Goal: Task Accomplishment & Management: Use online tool/utility

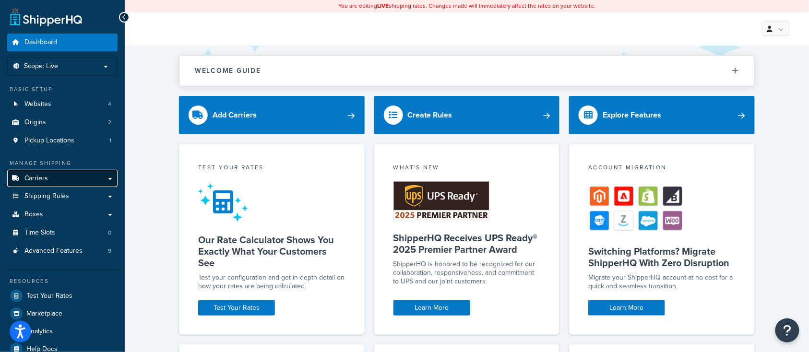
click at [41, 182] on span "Carriers" at bounding box center [36, 179] width 24 height 8
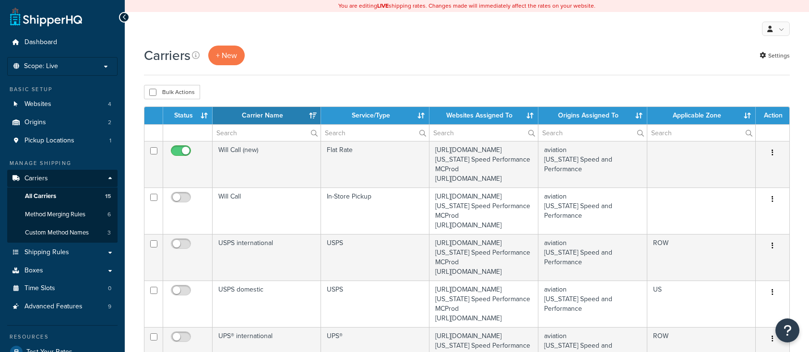
select select "15"
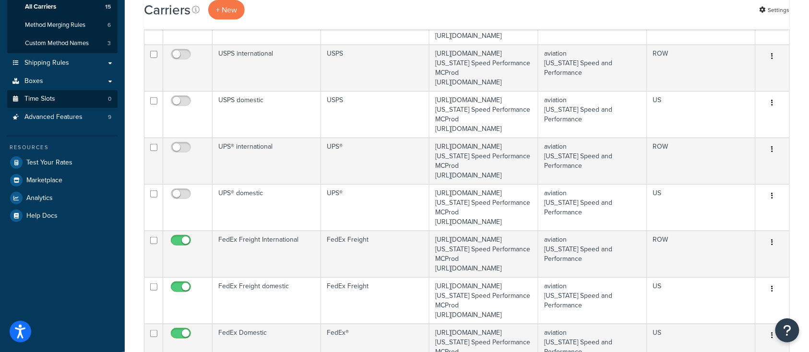
scroll to position [192, 0]
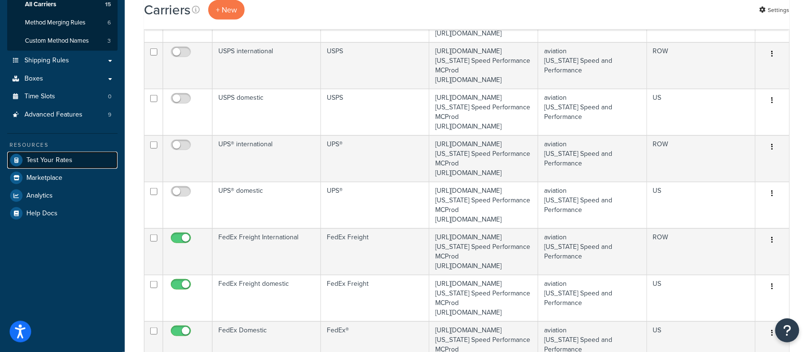
click at [56, 158] on span "Test Your Rates" at bounding box center [49, 160] width 46 height 8
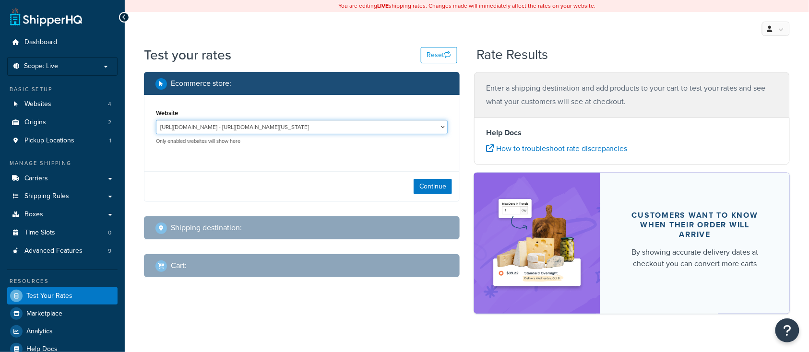
click at [345, 128] on select "http://mcstaging2.rcimetalworks.com/ - https://mcstaging2.texas-speed.com/check…" at bounding box center [302, 127] width 292 height 14
select select "bd4750d74578c5f06571c96295b2fae1"
click at [156, 120] on select "http://mcstaging2.rcimetalworks.com/ - https://mcstaging2.texas-speed.com/check…" at bounding box center [302, 127] width 292 height 14
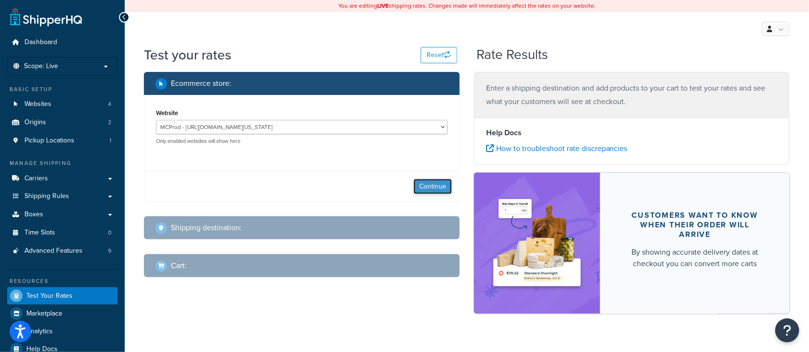
click at [434, 190] on button "Continue" at bounding box center [433, 186] width 38 height 15
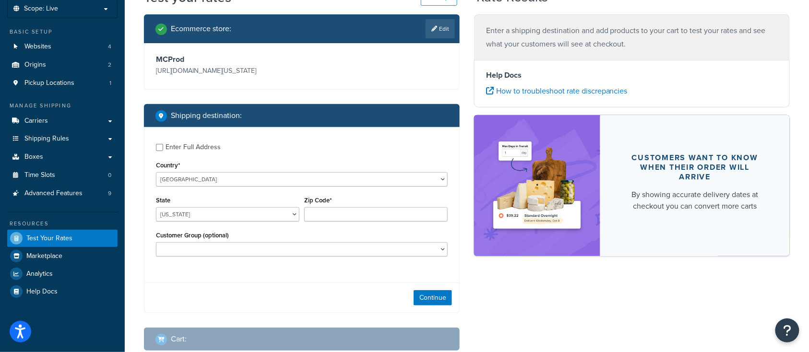
scroll to position [64, 0]
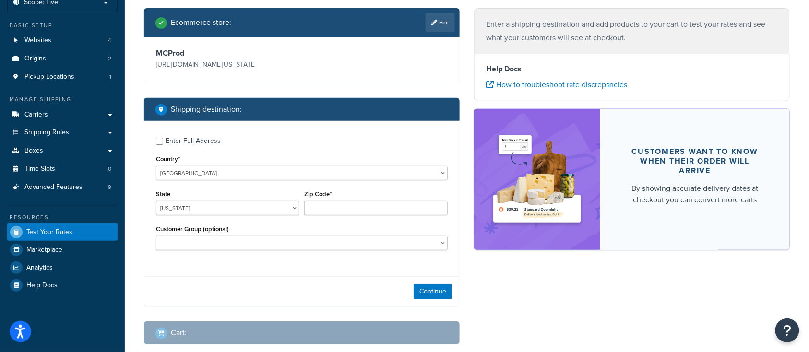
click at [158, 146] on div "Enter Full Address" at bounding box center [302, 139] width 292 height 15
click at [159, 143] on input "Enter Full Address" at bounding box center [159, 141] width 7 height 7
checkbox input "true"
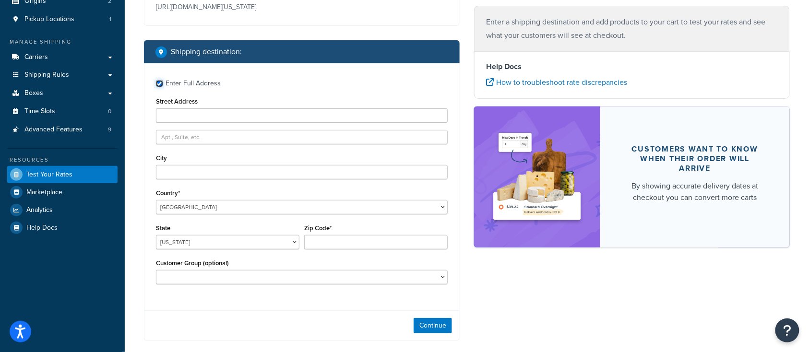
scroll to position [128, 0]
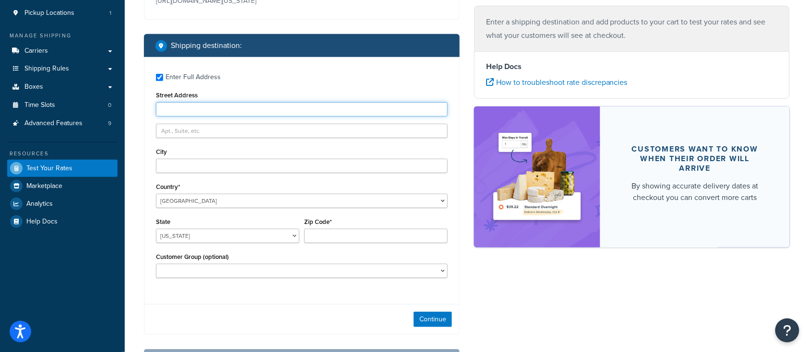
click at [218, 111] on input "Street Address" at bounding box center [302, 109] width 292 height 14
click at [183, 107] on input "1099" at bounding box center [302, 109] width 292 height 14
click at [197, 166] on input "City" at bounding box center [302, 166] width 292 height 14
click at [182, 112] on input "1099" at bounding box center [302, 109] width 292 height 14
type input "1099 Purple Sage"
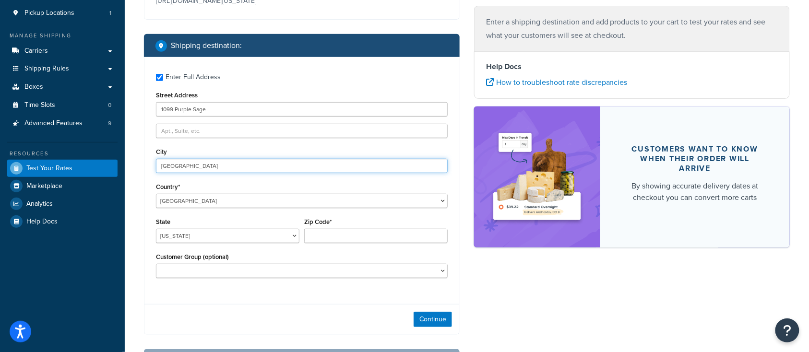
type input "Canyon Lake"
click at [191, 236] on select "Alabama Alaska American Samoa Arizona Arkansas Armed Forces Americas Armed Forc…" at bounding box center [227, 236] width 143 height 14
select select "TX"
click at [156, 229] on select "Alabama Alaska American Samoa Arizona Arkansas Armed Forces Americas Armed Forc…" at bounding box center [227, 236] width 143 height 14
click at [332, 236] on input "Zip Code*" at bounding box center [375, 236] width 143 height 14
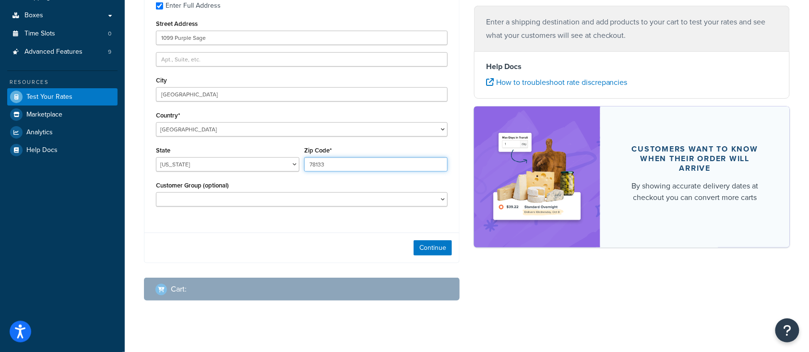
scroll to position [211, 0]
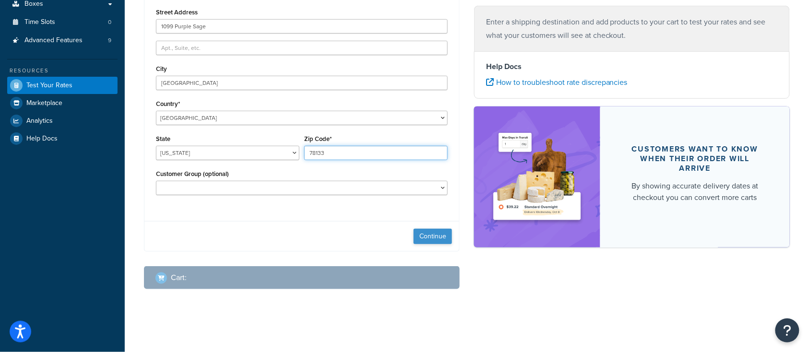
type input "78133"
click at [420, 240] on button "Continue" at bounding box center [433, 236] width 38 height 15
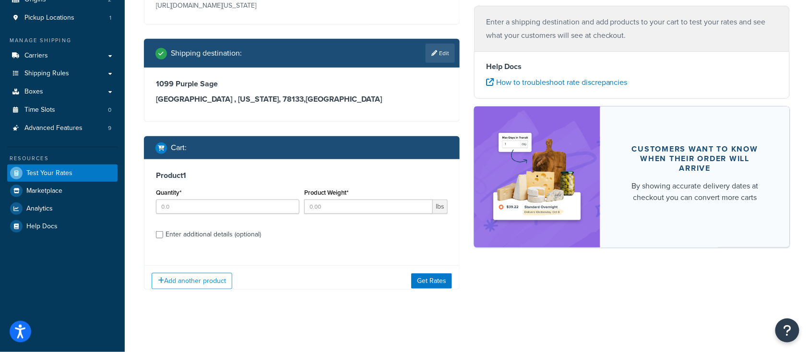
scroll to position [129, 0]
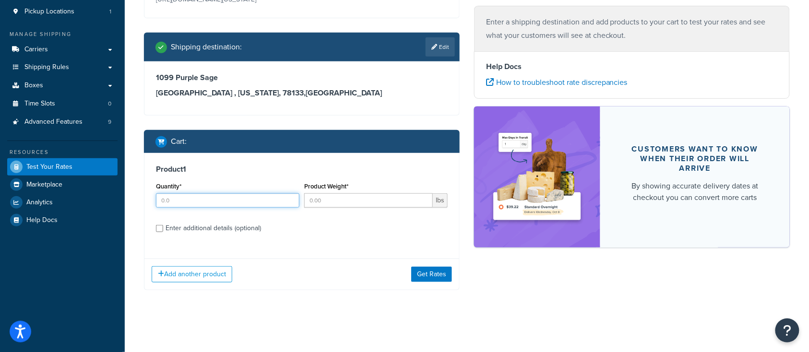
click at [174, 202] on input "Quantity*" at bounding box center [227, 200] width 143 height 14
type input "1"
type input "15"
click at [161, 231] on input "Enter additional details (optional)" at bounding box center [159, 228] width 7 height 7
checkbox input "true"
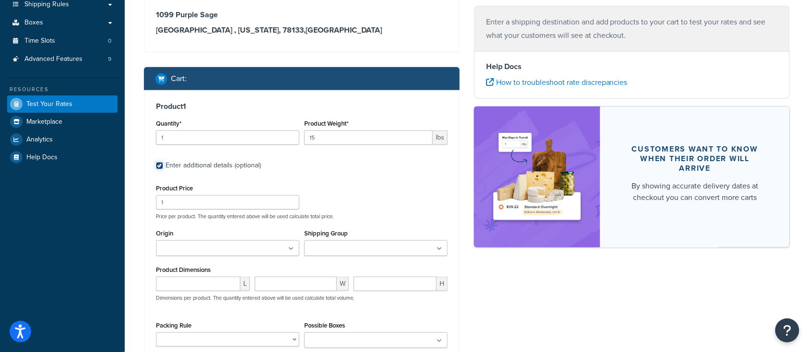
scroll to position [193, 0]
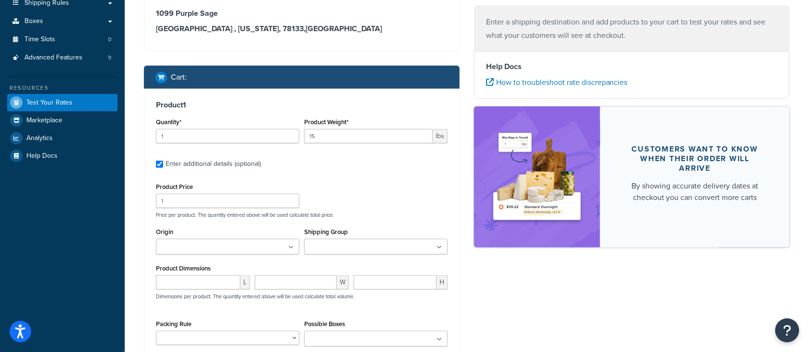
click at [191, 250] on input "Origin" at bounding box center [201, 247] width 85 height 11
click at [344, 198] on div "Product Price 1 Price per product. The quantity entered above will be used calc…" at bounding box center [302, 199] width 297 height 38
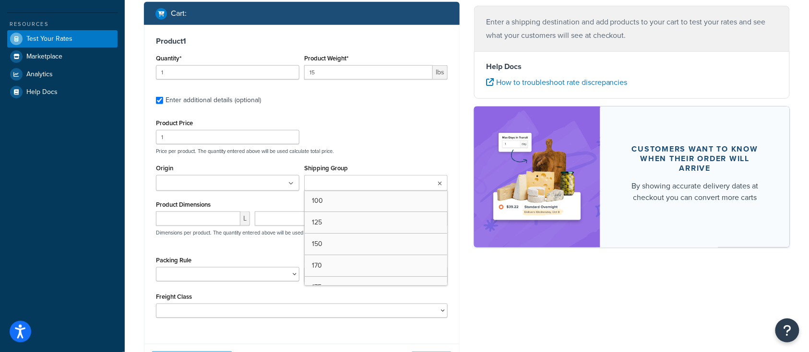
click at [329, 180] on input "Shipping Group" at bounding box center [349, 184] width 85 height 11
click at [363, 135] on div "Product Price 1 Price per product. The quantity entered above will be used calc…" at bounding box center [302, 136] width 297 height 38
click at [182, 220] on input "number" at bounding box center [198, 219] width 84 height 14
type input "12"
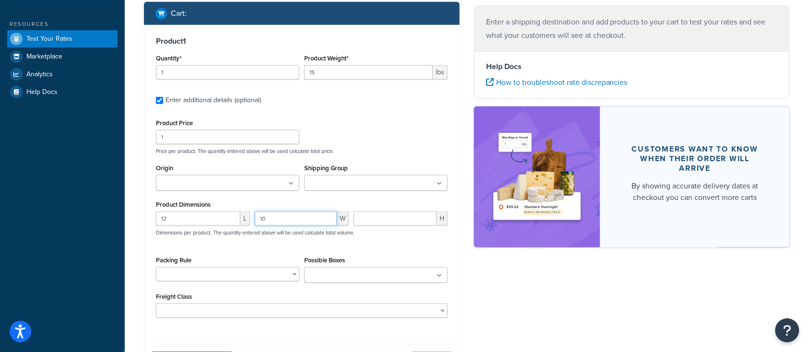
type input "10"
type input "5"
click at [539, 277] on div "Ecommerce store : Edit MCProd https://mcprod.texas-speed.com/ Shipping destinat…" at bounding box center [467, 102] width 660 height 575
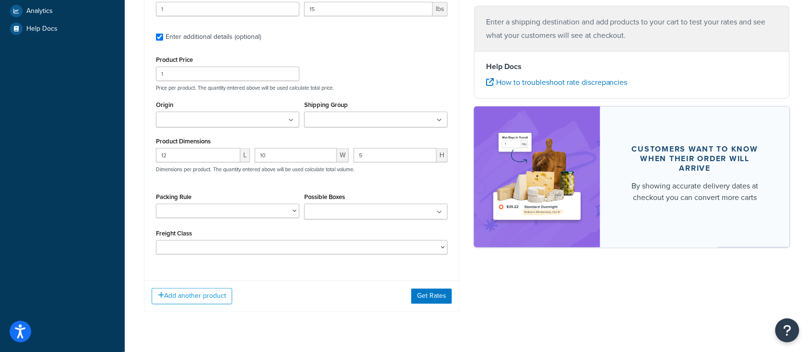
scroll to position [321, 0]
drag, startPoint x: 206, startPoint y: 297, endPoint x: 256, endPoint y: 257, distance: 63.5
click at [256, 257] on div "Product 1 Quantity* 1 Product Weight* 15 lbs Enter additional details (optional…" at bounding box center [302, 136] width 316 height 351
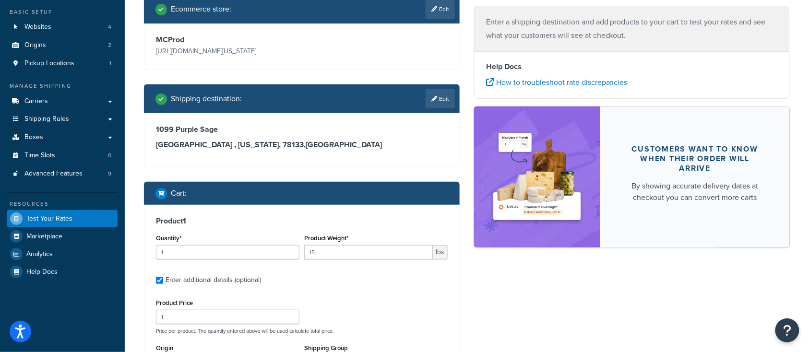
scroll to position [65, 0]
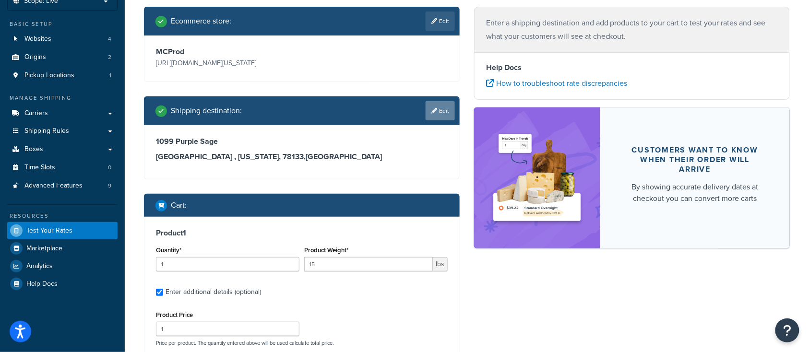
click at [442, 111] on link "Edit" at bounding box center [440, 110] width 29 height 19
select select "TX"
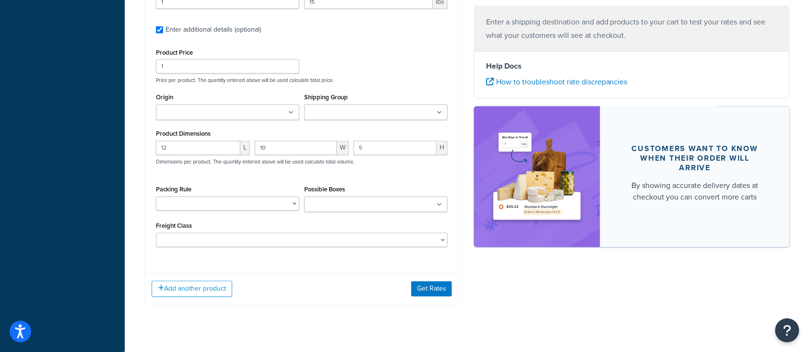
scroll to position [562, 0]
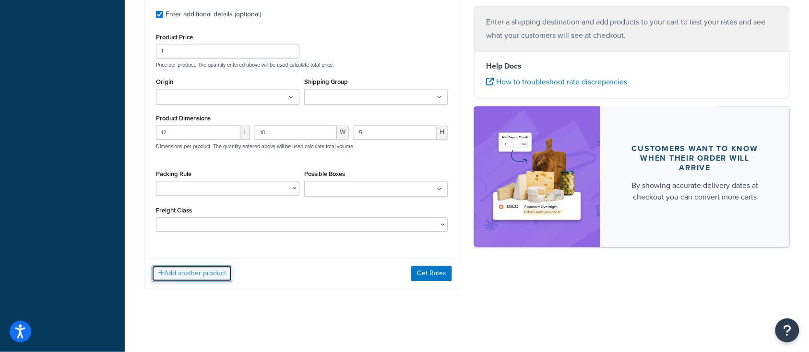
click at [191, 277] on button "Add another product" at bounding box center [192, 274] width 81 height 16
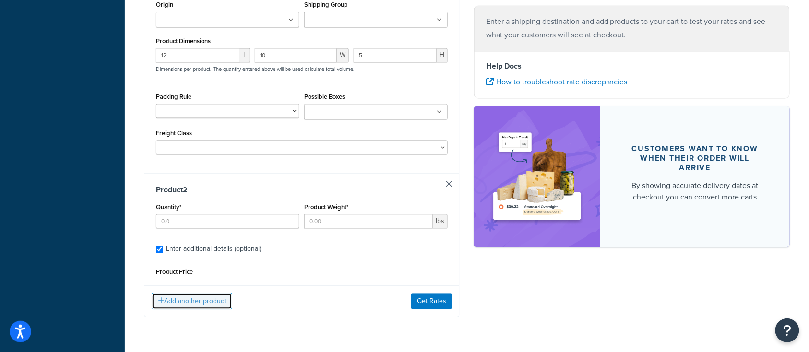
scroll to position [664, 0]
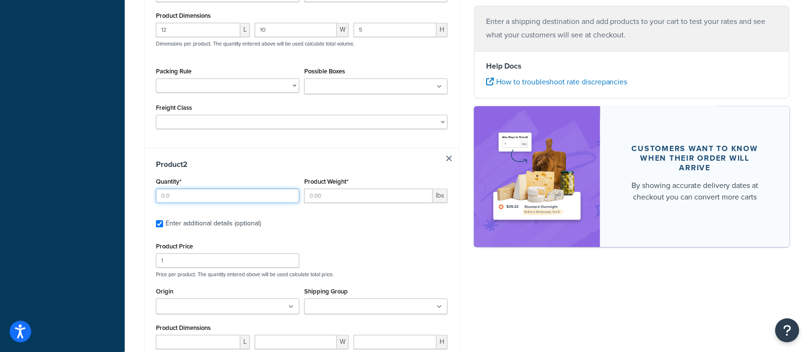
click at [178, 199] on input "Quantity*" at bounding box center [227, 196] width 143 height 14
type input "1"
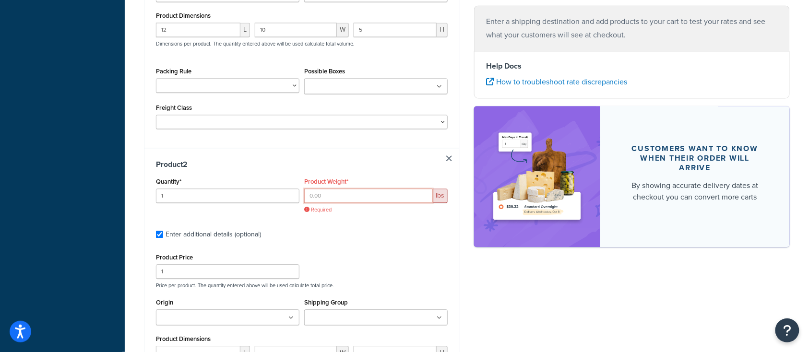
click at [331, 198] on input "Product Weight*" at bounding box center [368, 196] width 129 height 14
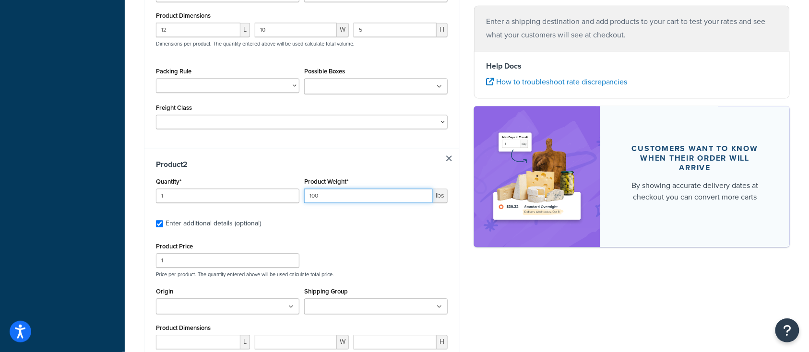
type input "100"
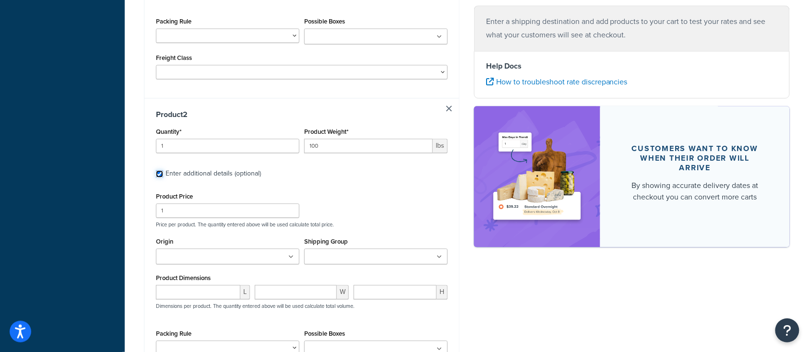
scroll to position [728, 0]
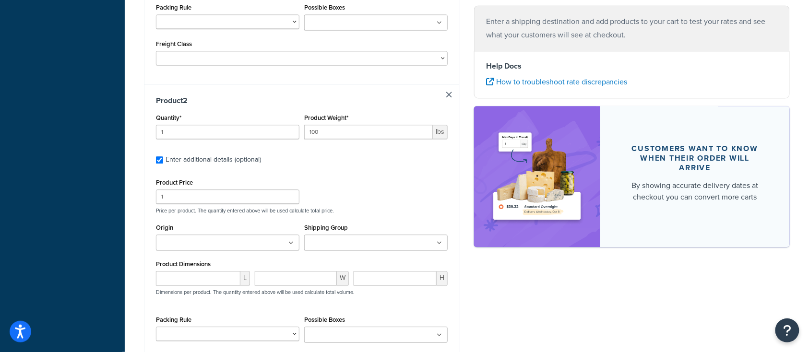
click at [355, 248] on input "Shipping Group" at bounding box center [349, 243] width 85 height 11
click at [372, 163] on label "Enter additional details (optional)" at bounding box center [307, 158] width 282 height 15
click at [163, 163] on input "Enter additional details (optional)" at bounding box center [159, 159] width 7 height 7
checkbox input "false"
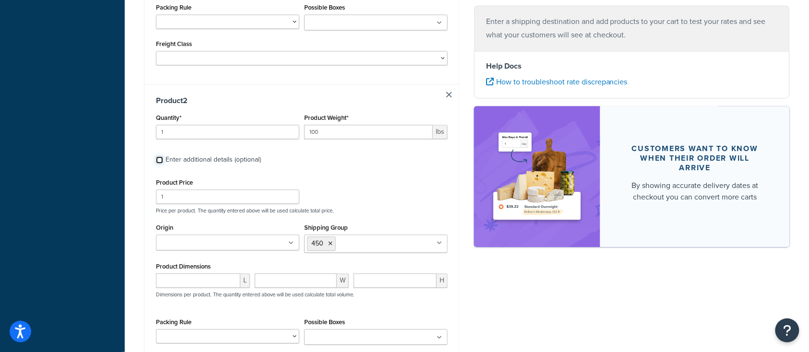
checkbox input "false"
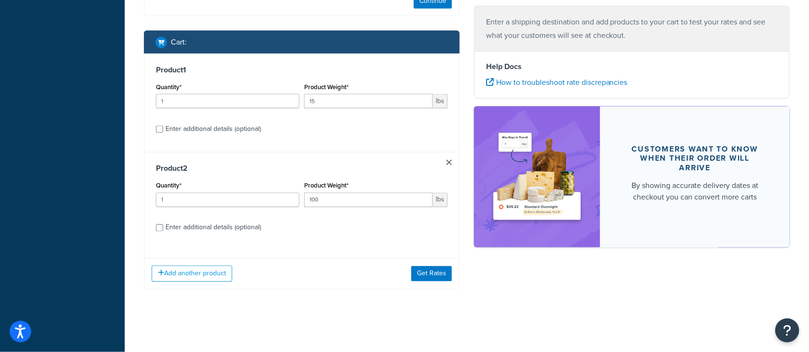
click at [155, 228] on div "Product 2 Quantity* 1 Product Weight* 100 lbs Enter additional details (optiona…" at bounding box center [301, 201] width 315 height 99
click at [158, 230] on input "Enter additional details (optional)" at bounding box center [159, 228] width 7 height 7
checkbox input "true"
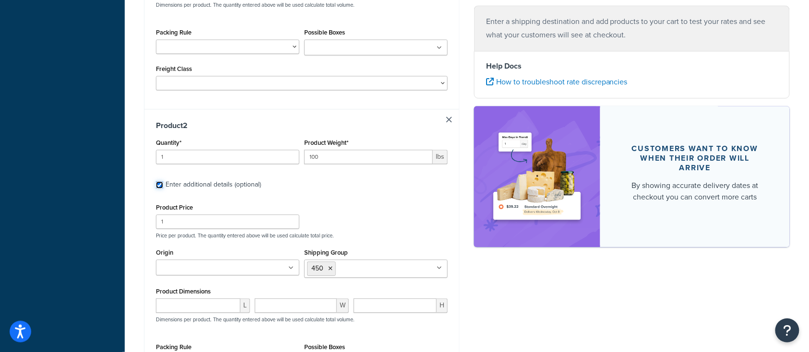
scroll to position [767, 0]
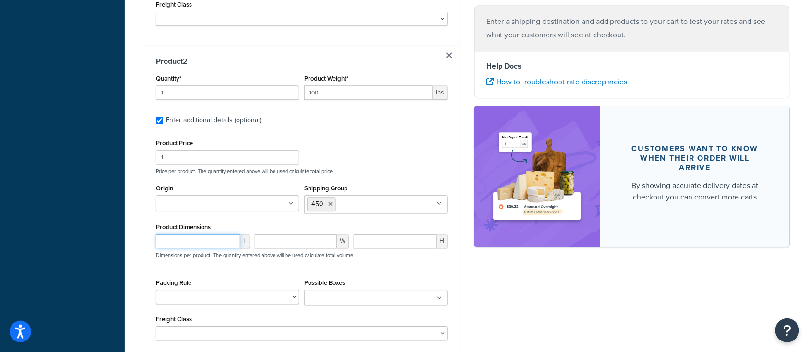
click at [199, 243] on input "number" at bounding box center [198, 241] width 84 height 14
type input "36"
click at [387, 151] on div "Product Price 1 Price per product. The quantity entered above will be used calc…" at bounding box center [302, 156] width 297 height 38
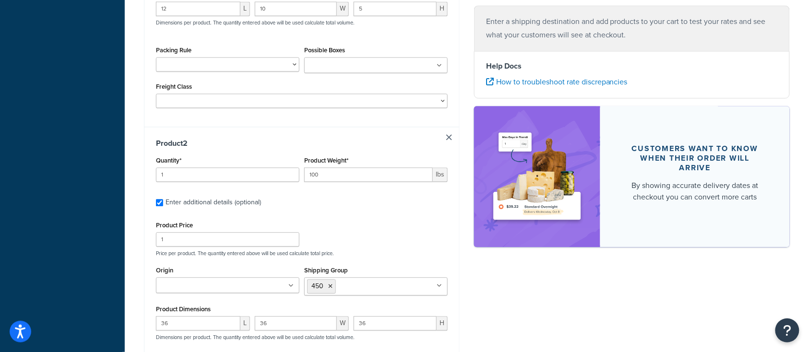
scroll to position [877, 0]
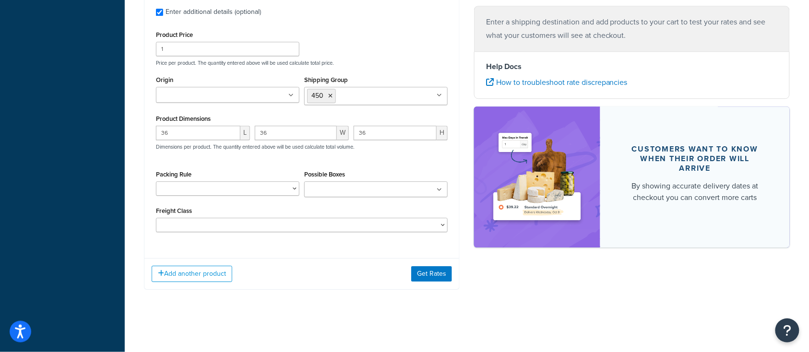
click at [410, 285] on div "Add another product Get Rates" at bounding box center [301, 273] width 315 height 31
click at [434, 272] on button "Get Rates" at bounding box center [431, 273] width 41 height 15
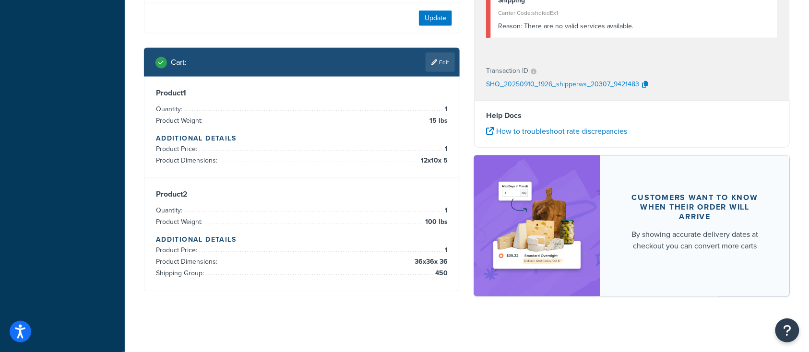
scroll to position [431, 0]
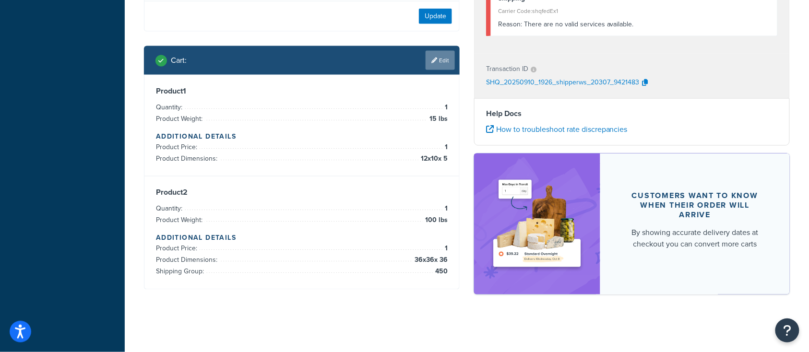
click at [437, 61] on link "Edit" at bounding box center [440, 60] width 29 height 19
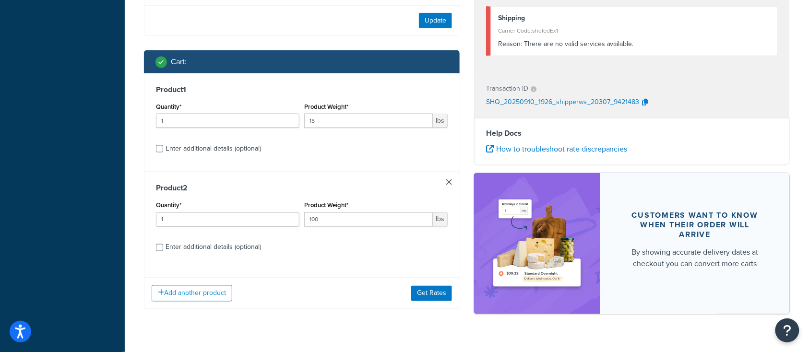
scroll to position [447, 0]
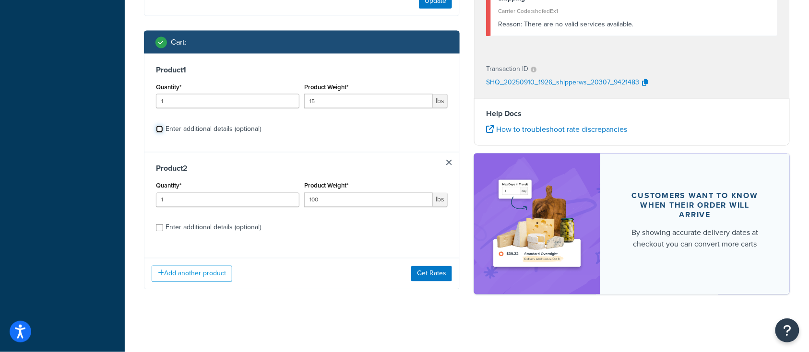
click at [158, 131] on input "Enter additional details (optional)" at bounding box center [159, 129] width 7 height 7
checkbox input "true"
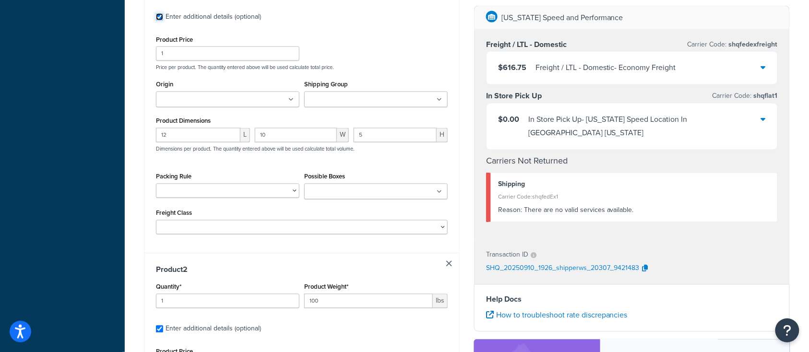
scroll to position [558, 0]
click at [742, 62] on div "$616.75 Freight / LTL - Domestic - Economy Freight" at bounding box center [632, 68] width 291 height 33
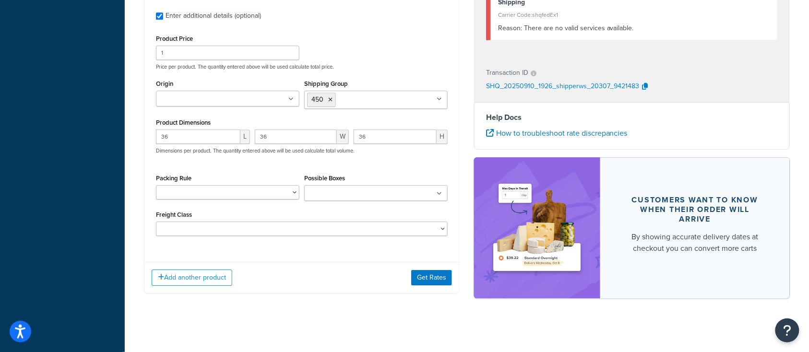
scroll to position [877, 0]
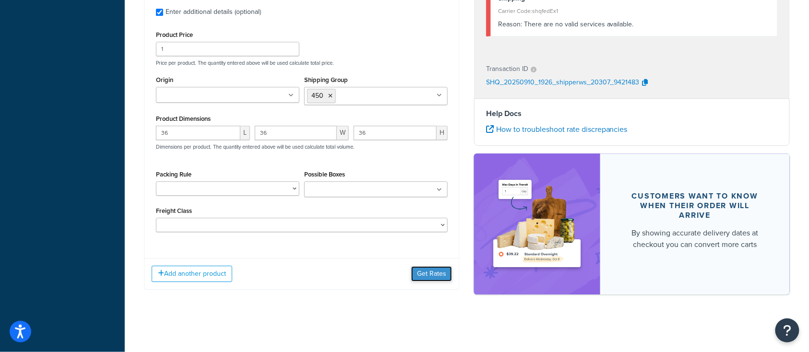
click at [429, 276] on button "Get Rates" at bounding box center [431, 273] width 41 height 15
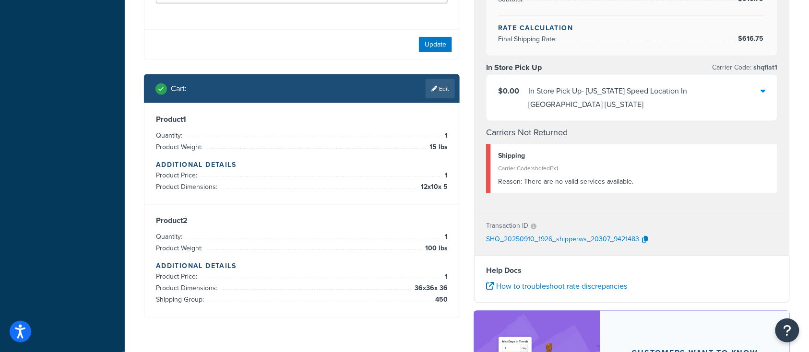
scroll to position [448, 0]
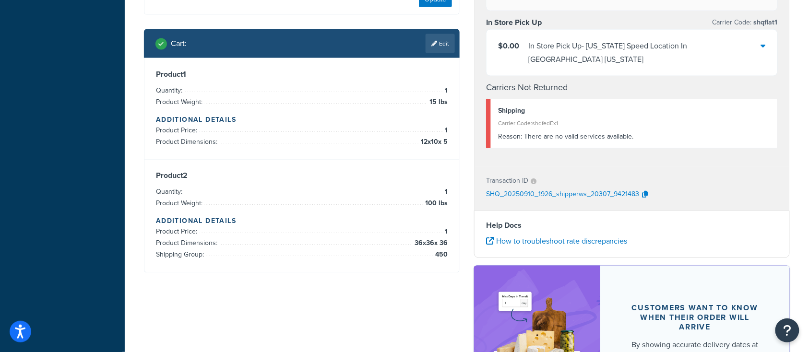
click at [436, 43] on icon at bounding box center [434, 44] width 6 height 6
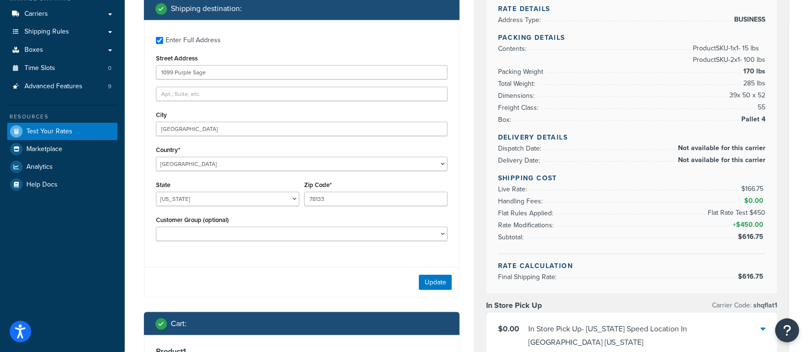
scroll to position [158, 0]
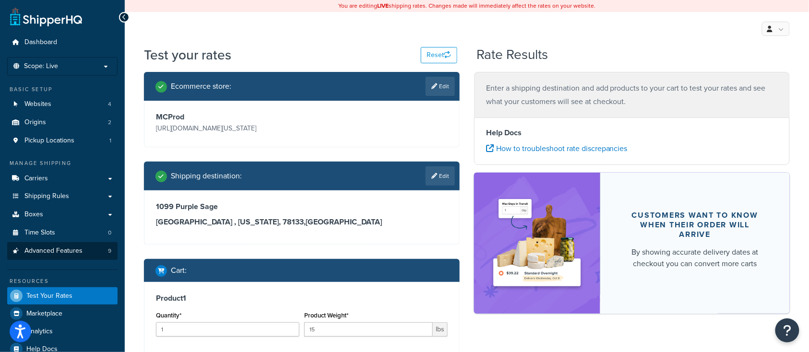
scroll to position [64, 0]
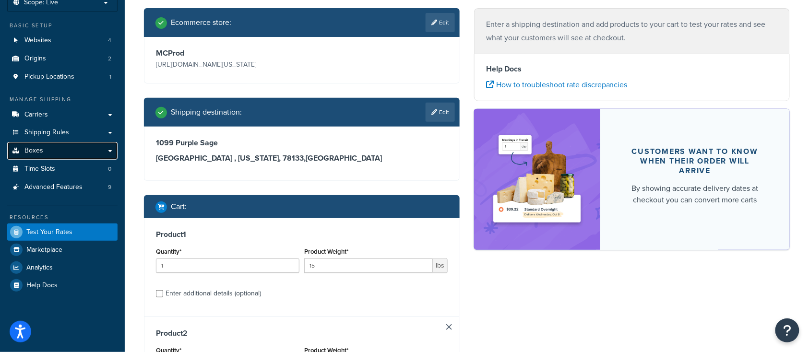
click at [43, 148] on link "Boxes" at bounding box center [62, 151] width 110 height 18
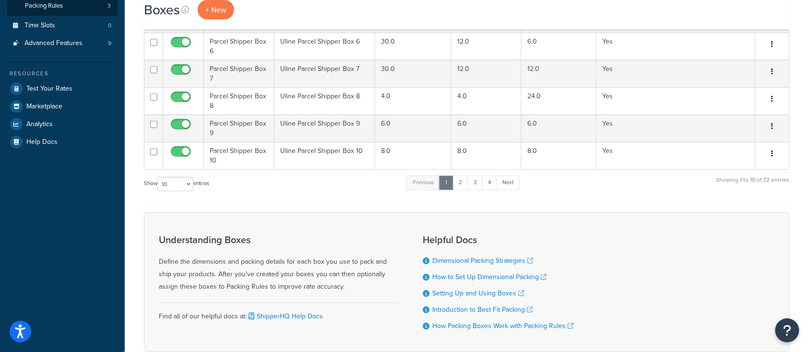
scroll to position [256, 0]
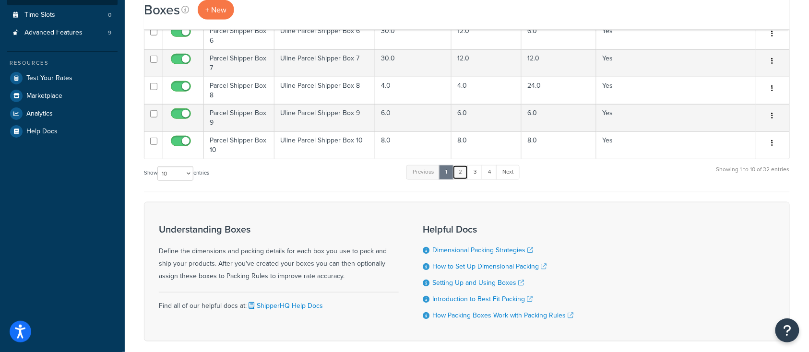
click at [463, 174] on link "2" at bounding box center [461, 172] width 16 height 14
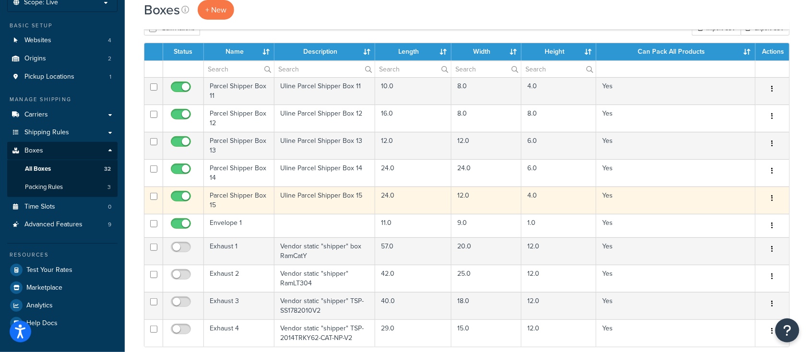
scroll to position [128, 0]
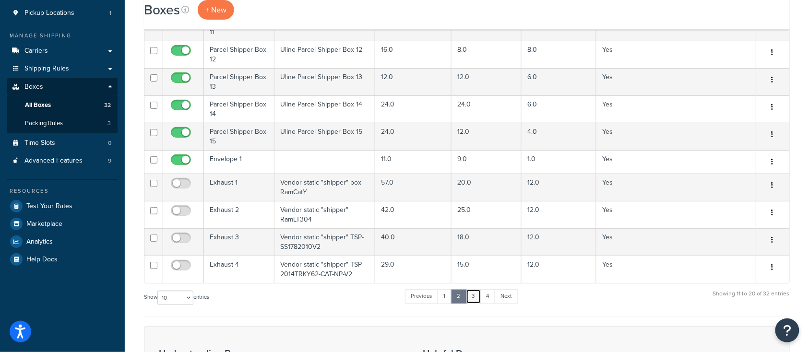
click at [476, 297] on link "3" at bounding box center [473, 296] width 15 height 14
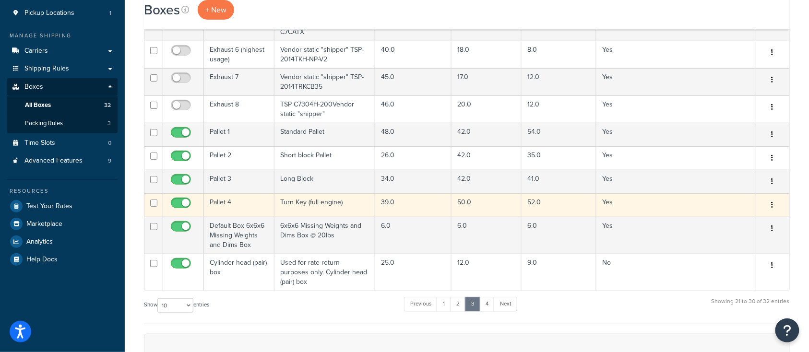
click at [239, 201] on td "Pallet 4" at bounding box center [239, 205] width 71 height 24
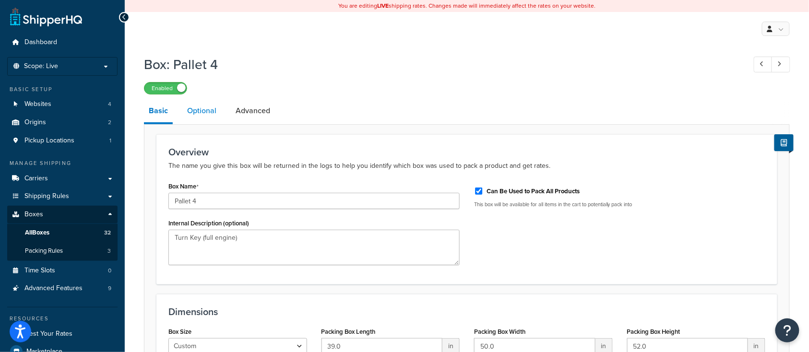
click at [195, 107] on link "Optional" at bounding box center [201, 110] width 39 height 23
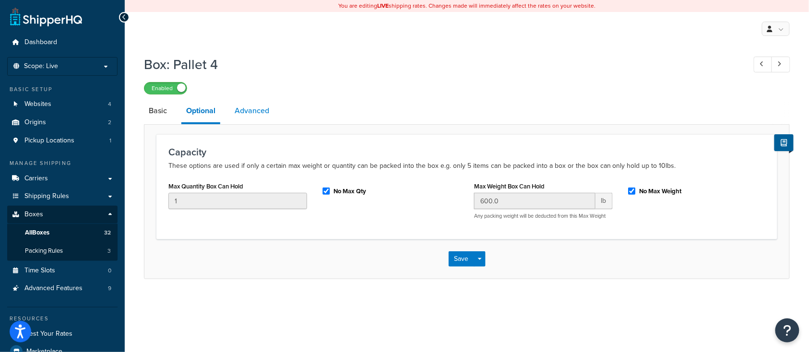
click at [252, 109] on link "Advanced" at bounding box center [252, 110] width 44 height 23
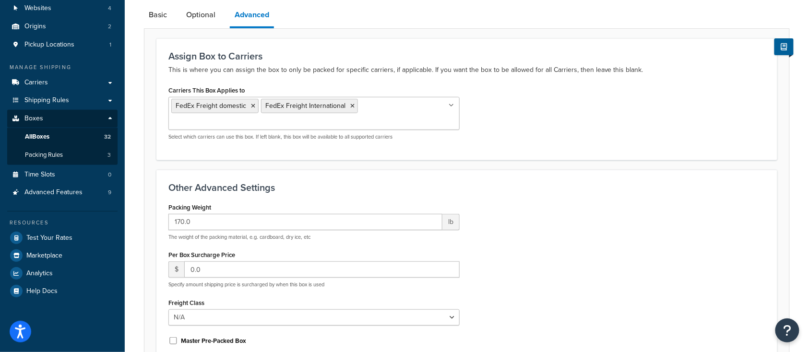
scroll to position [128, 0]
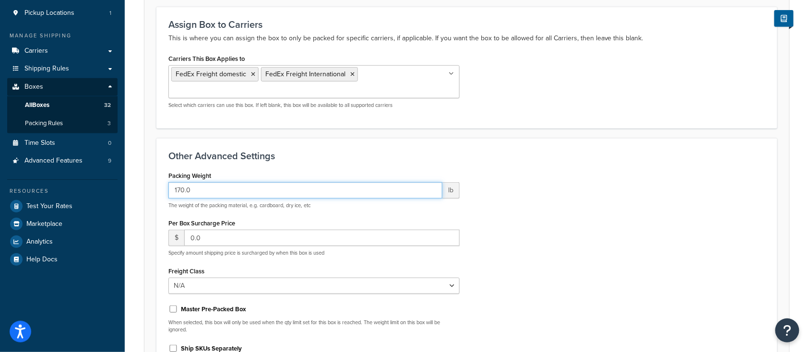
click at [199, 182] on input "170.0" at bounding box center [305, 190] width 274 height 16
type input "1"
drag, startPoint x: 187, startPoint y: 174, endPoint x: 152, endPoint y: 171, distance: 35.1
click at [154, 171] on form "Assign Box to Carriers This is where you can assign the box to only be packed f…" at bounding box center [466, 215] width 645 height 417
type input "20"
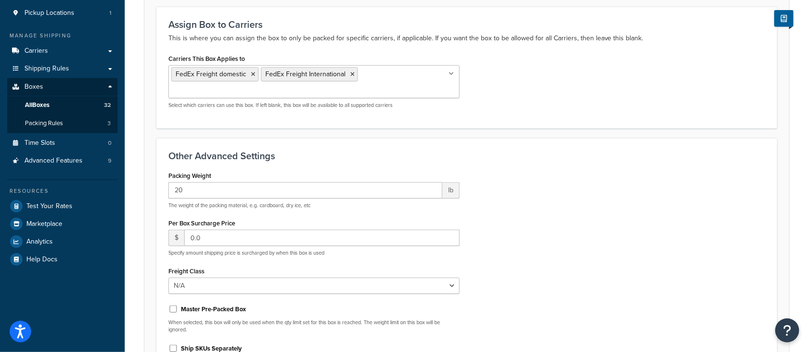
click at [578, 228] on div "Packing Weight 20 lb The weight of the packing material, e.g. cardboard, dry ic…" at bounding box center [466, 271] width 611 height 204
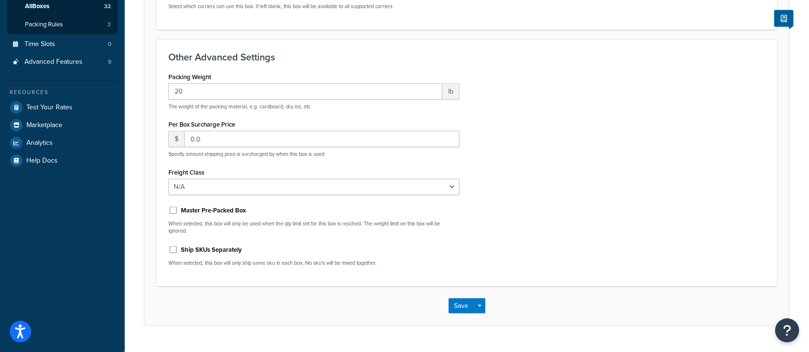
scroll to position [233, 0]
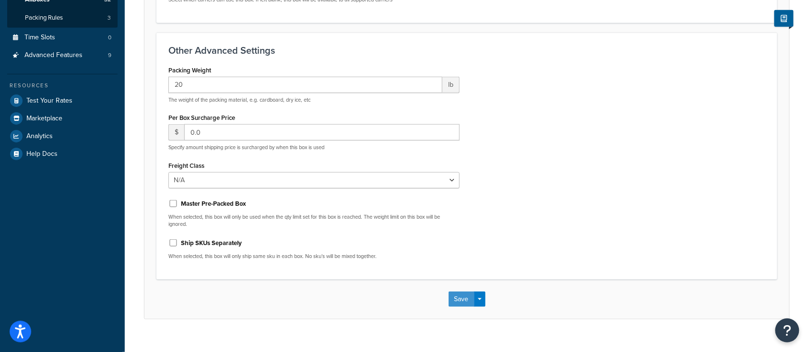
click at [458, 292] on button "Save" at bounding box center [462, 299] width 26 height 15
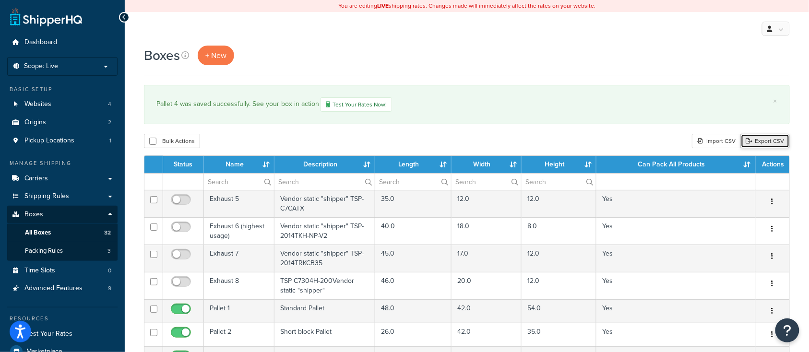
click at [778, 142] on link "Export CSV" at bounding box center [765, 141] width 49 height 14
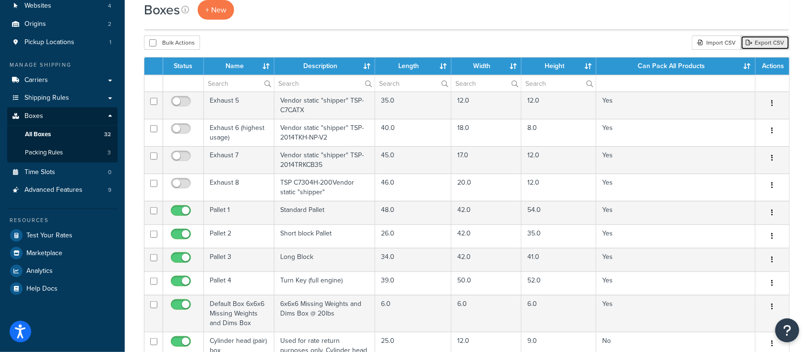
scroll to position [128, 0]
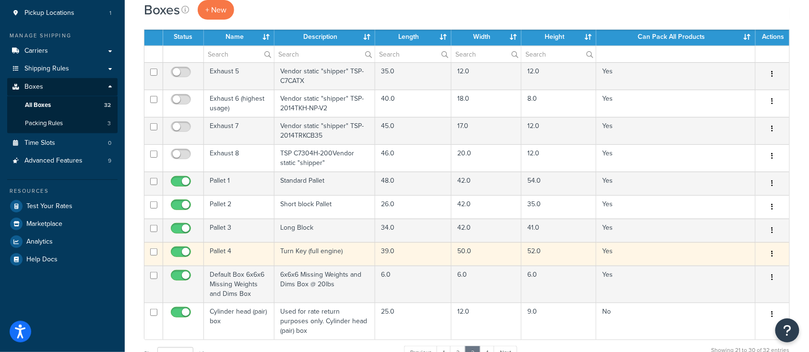
click at [242, 259] on td "Pallet 4" at bounding box center [239, 254] width 71 height 24
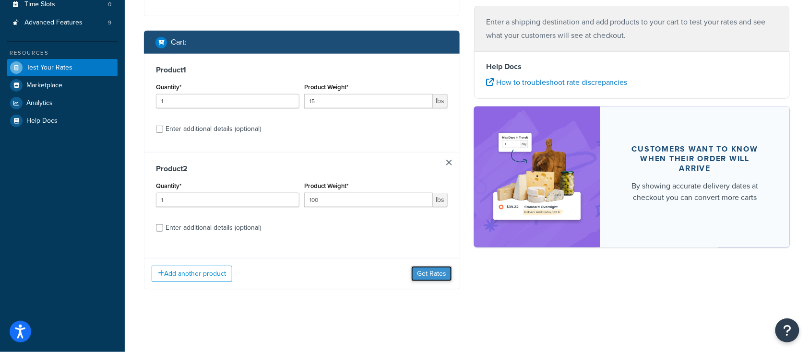
click at [431, 274] on button "Get Rates" at bounding box center [431, 273] width 41 height 15
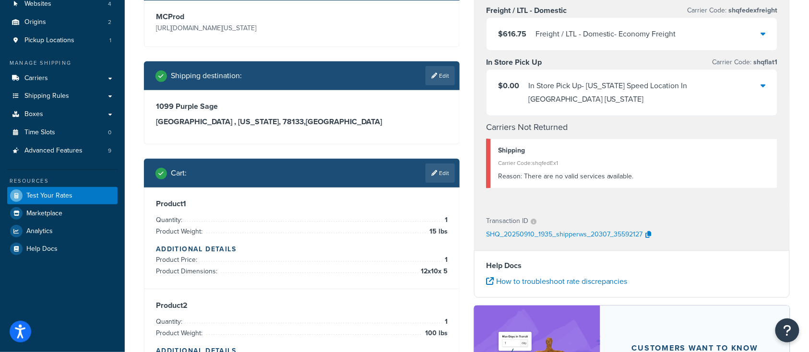
scroll to position [36, 0]
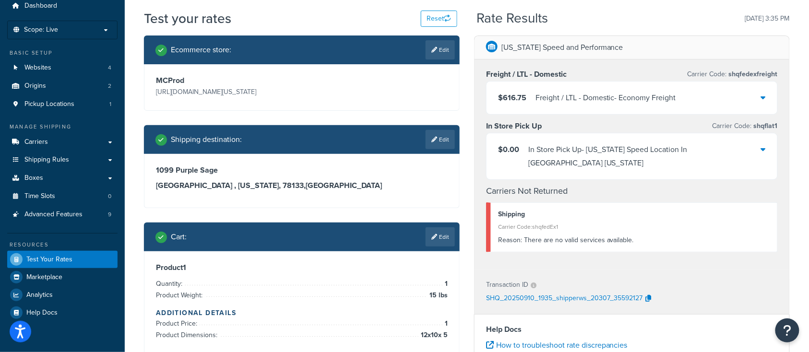
click at [620, 99] on div "Freight / LTL - Domestic - Economy Freight" at bounding box center [606, 97] width 141 height 13
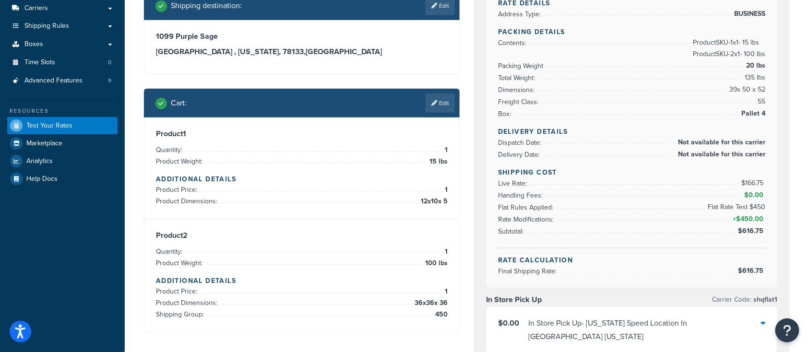
scroll to position [164, 0]
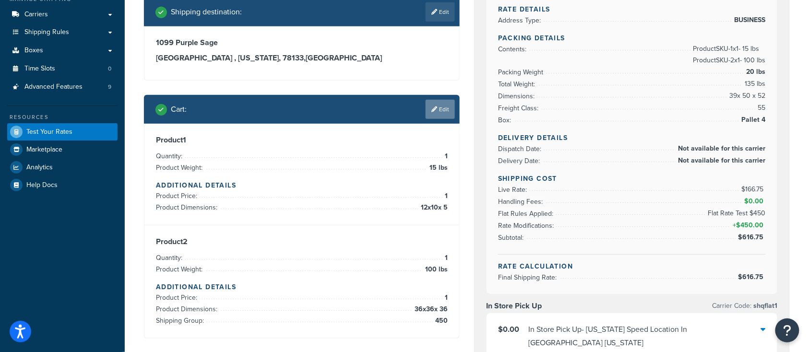
click at [436, 113] on link "Edit" at bounding box center [440, 109] width 29 height 19
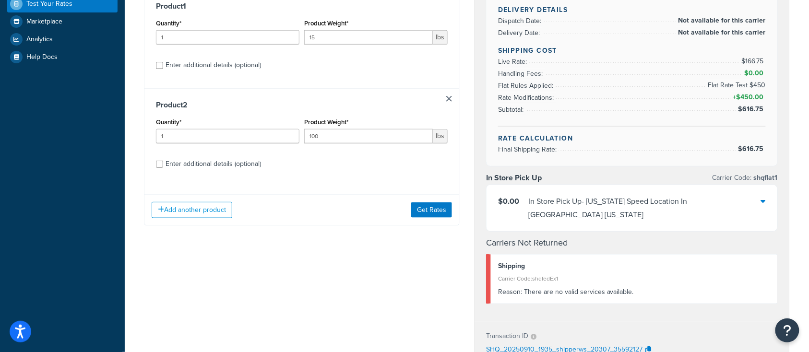
scroll to position [356, 0]
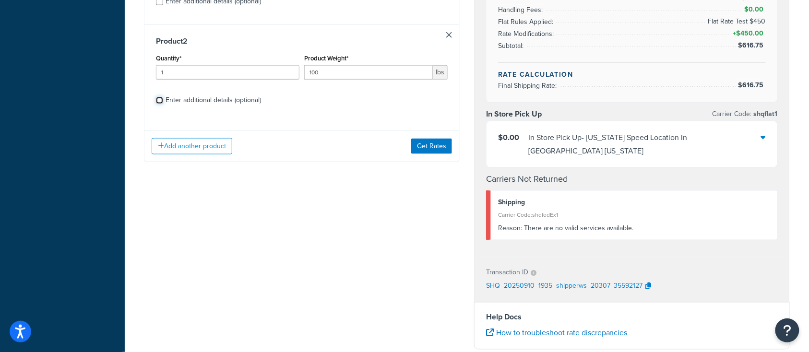
click at [157, 102] on input "Enter additional details (optional)" at bounding box center [159, 100] width 7 height 7
checkbox input "true"
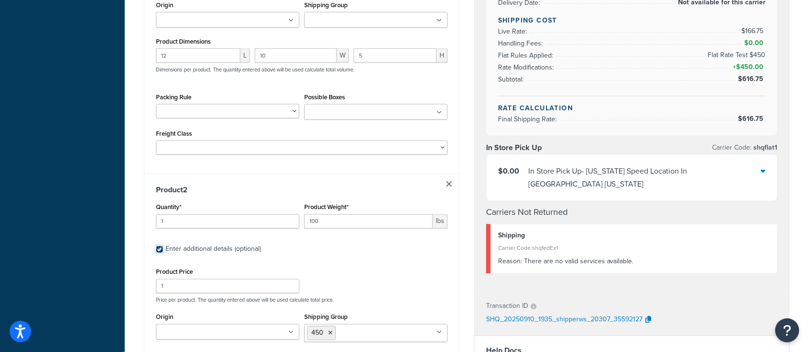
scroll to position [292, 0]
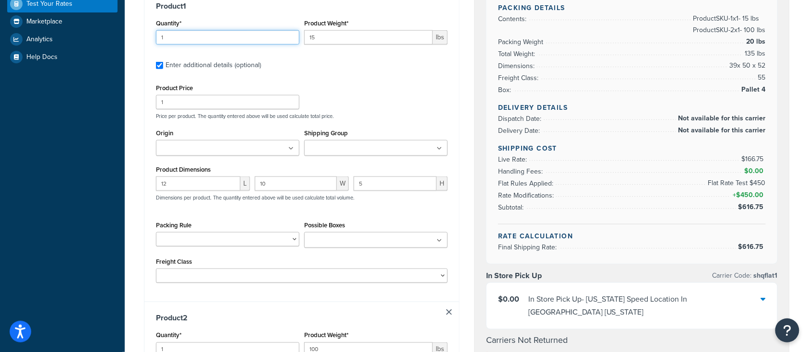
click at [170, 35] on input "1" at bounding box center [227, 37] width 143 height 14
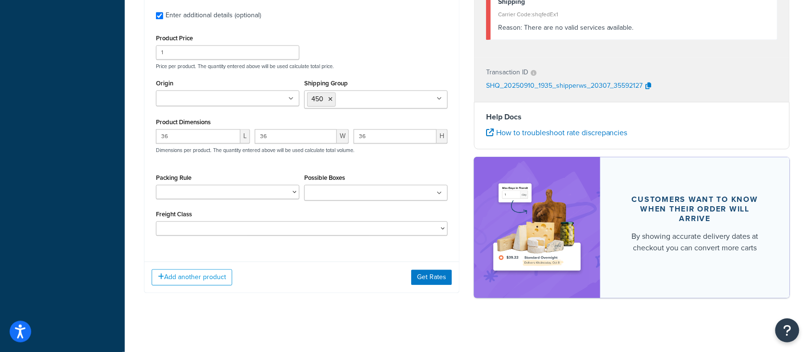
scroll to position [658, 0]
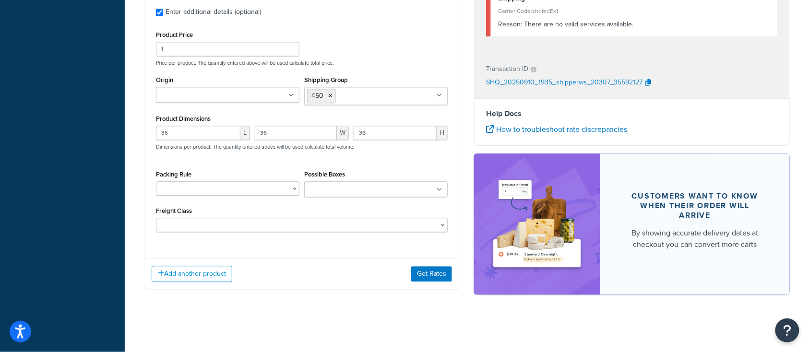
type input "20"
click at [429, 275] on button "Get Rates" at bounding box center [431, 273] width 41 height 15
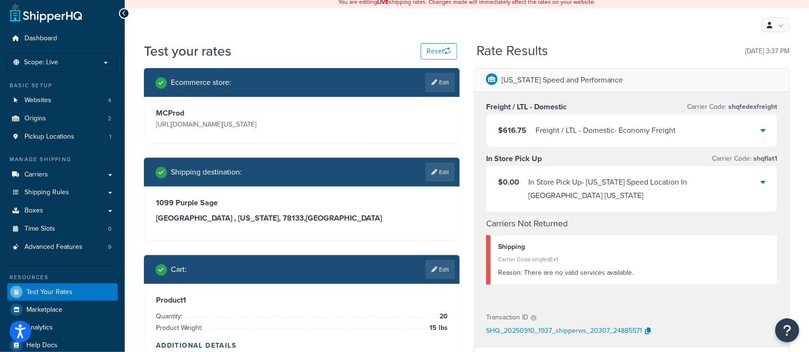
scroll to position [0, 0]
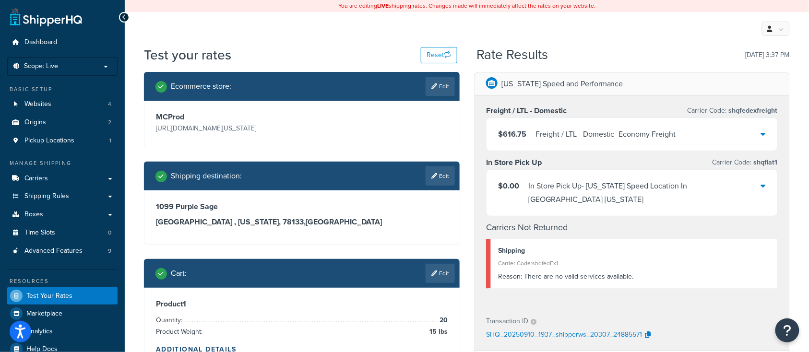
click at [620, 130] on div "Freight / LTL - Domestic - Economy Freight" at bounding box center [606, 134] width 141 height 13
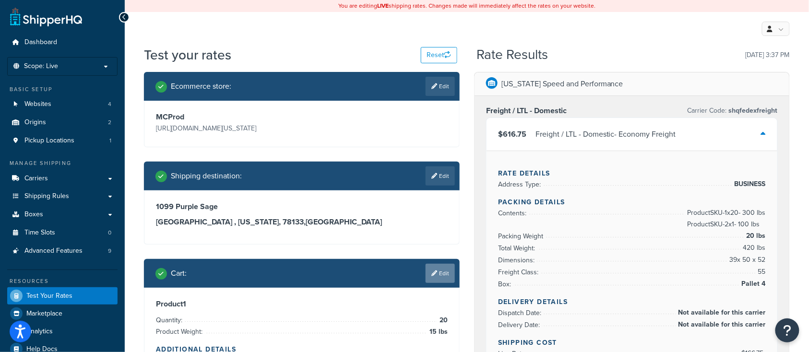
click at [442, 277] on link "Edit" at bounding box center [440, 273] width 29 height 19
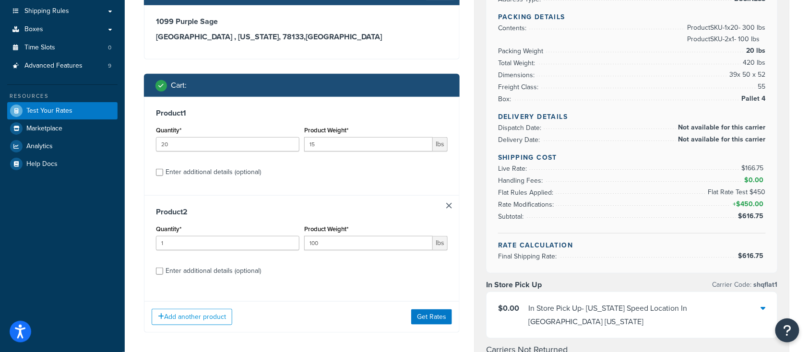
scroll to position [256, 0]
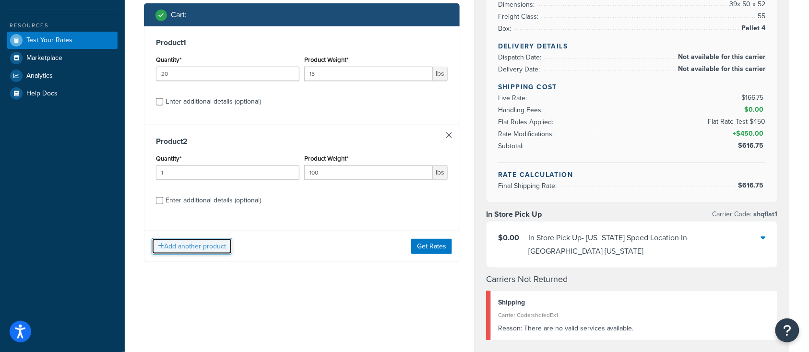
click at [183, 250] on button "Add another product" at bounding box center [192, 246] width 81 height 16
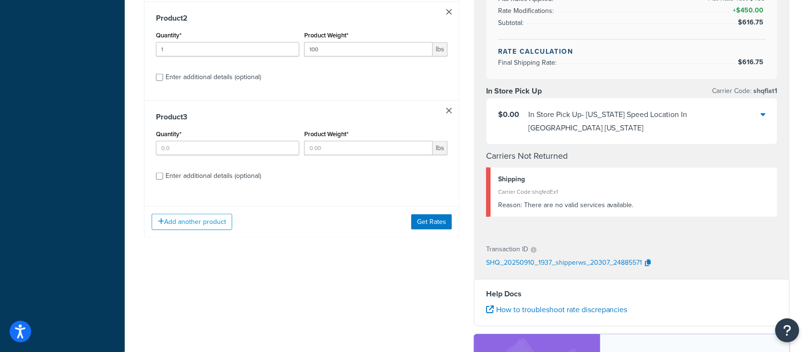
scroll to position [384, 0]
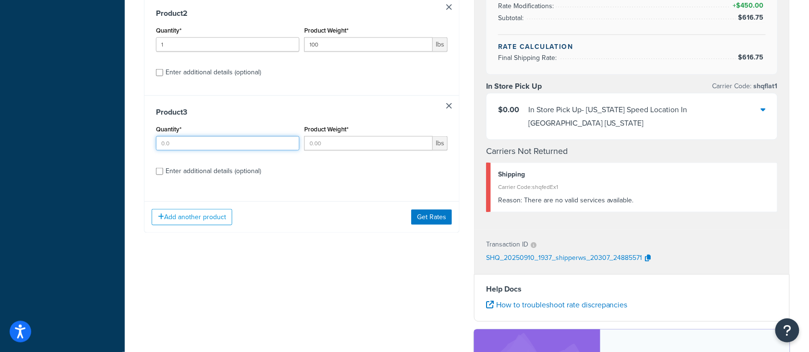
click at [184, 148] on input "Quantity*" at bounding box center [227, 143] width 143 height 14
type input "1"
type input "1000"
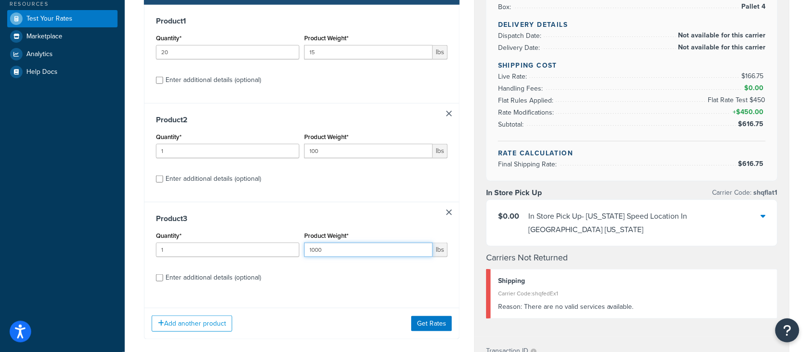
scroll to position [256, 0]
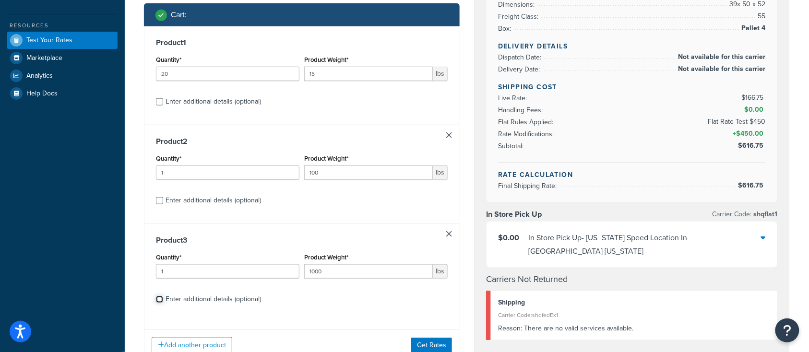
click at [158, 302] on input "Enter additional details (optional)" at bounding box center [159, 299] width 7 height 7
checkbox input "true"
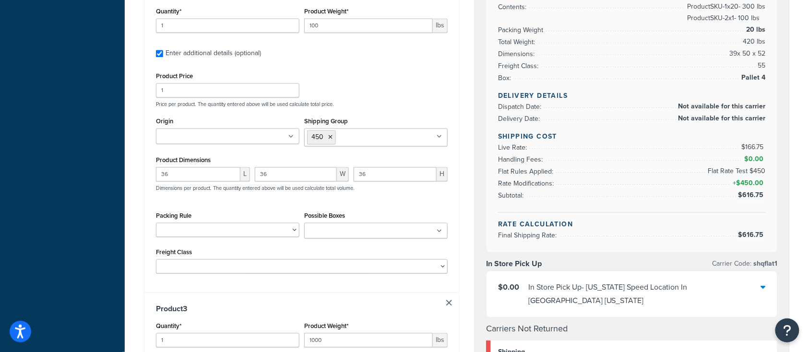
scroll to position [640, 0]
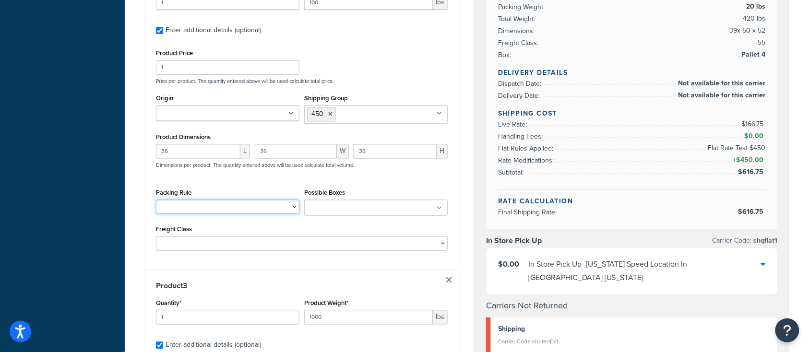
click at [199, 209] on select "BRA 2 Box Packing Rule Cylinder Head 2 box Packing Rule Ships Individually" at bounding box center [227, 207] width 143 height 14
click at [365, 185] on div "Product Price 1 Price per product. The quantity entered above will be used calc…" at bounding box center [302, 149] width 292 height 204
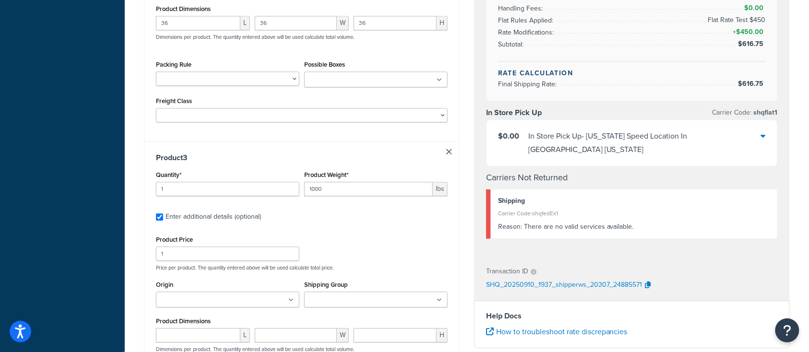
scroll to position [832, 0]
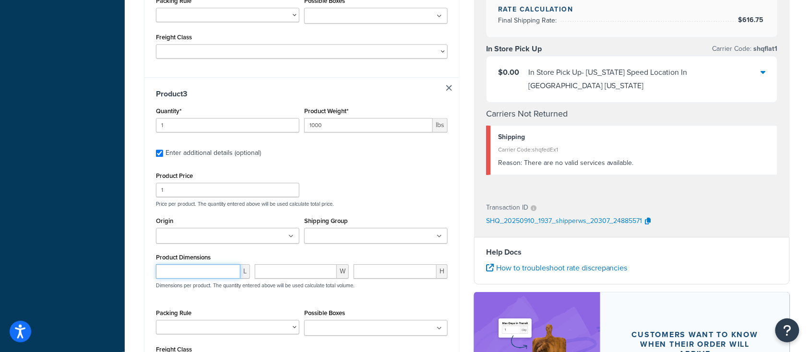
click at [196, 274] on input "number" at bounding box center [198, 271] width 84 height 14
type input "20"
type input "25"
type input "48"
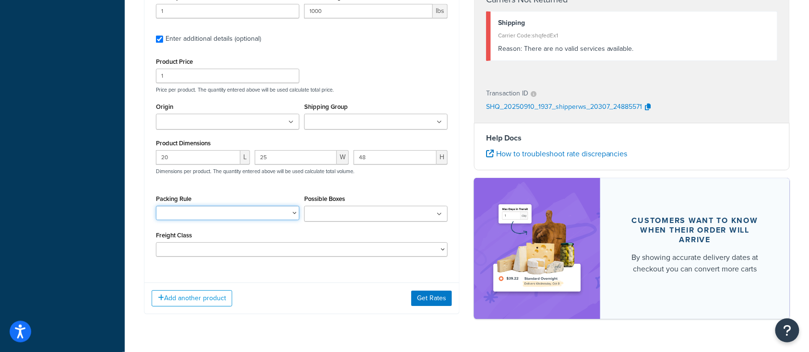
scroll to position [960, 0]
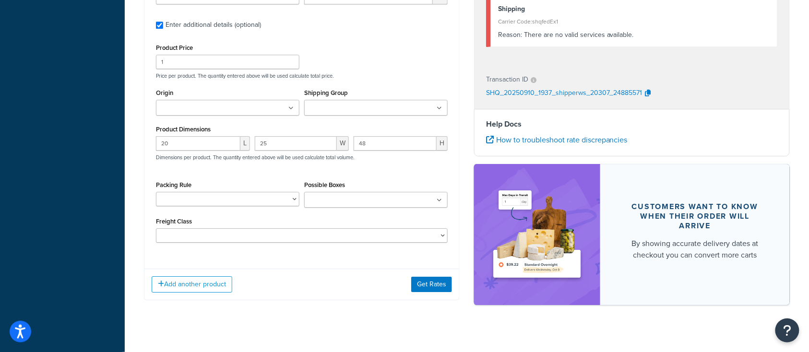
click at [343, 283] on div "Add another product Get Rates" at bounding box center [301, 284] width 315 height 31
click at [421, 287] on button "Get Rates" at bounding box center [431, 284] width 41 height 15
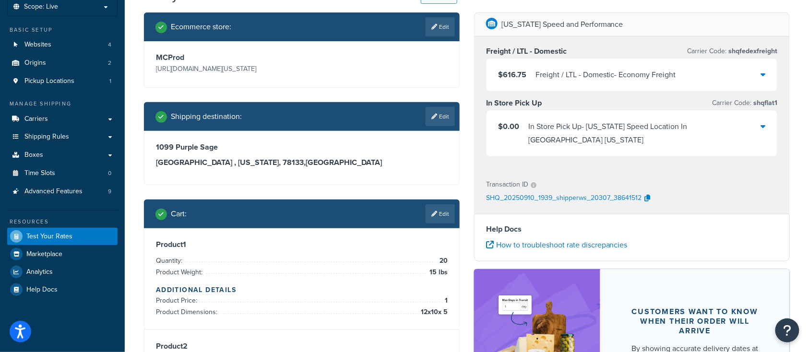
scroll to position [58, 0]
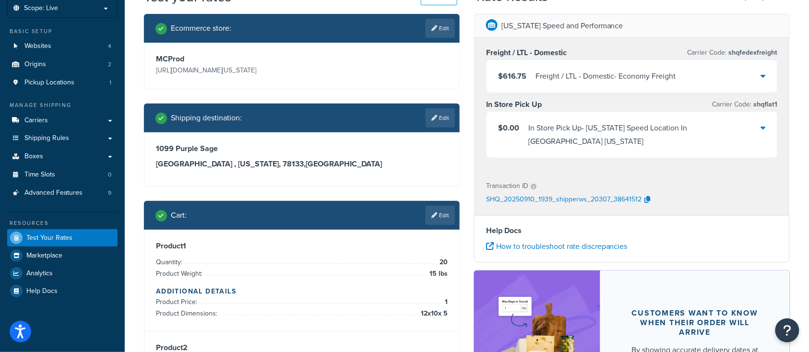
click at [713, 80] on div "$616.75 Freight / LTL - Domestic - Economy Freight" at bounding box center [632, 76] width 291 height 33
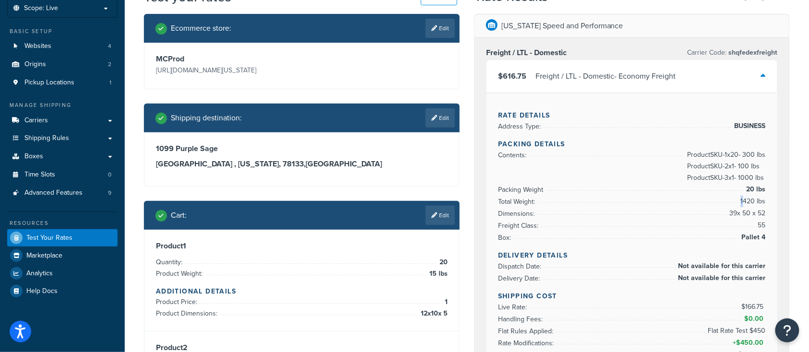
click at [744, 201] on span "1420 lbs" at bounding box center [752, 202] width 27 height 12
click at [766, 201] on span "1420 lbs" at bounding box center [752, 202] width 27 height 12
drag, startPoint x: 766, startPoint y: 201, endPoint x: 737, endPoint y: 201, distance: 28.8
click at [737, 201] on li "Total Weight: 1420 lbs" at bounding box center [632, 202] width 268 height 12
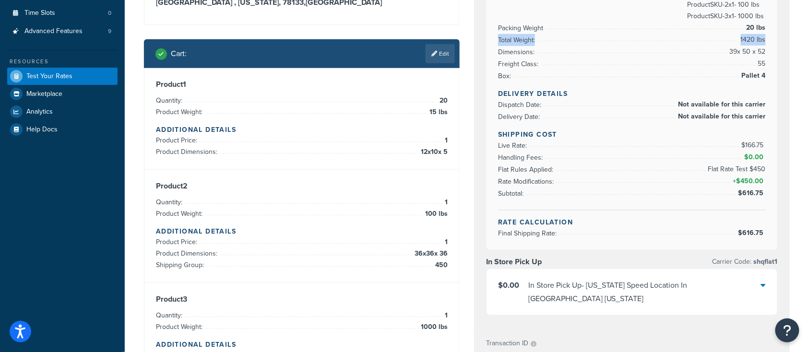
scroll to position [186, 0]
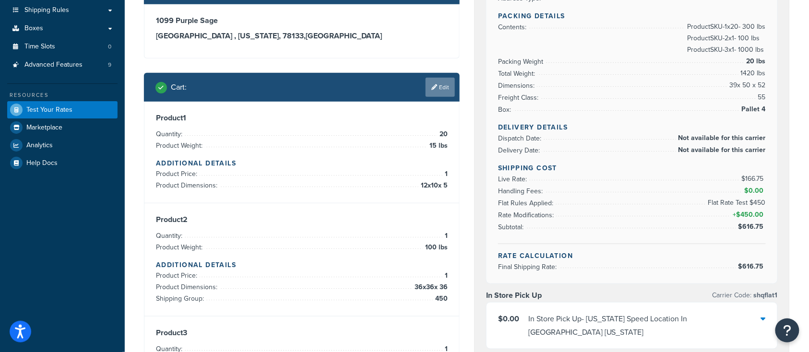
click at [441, 95] on link "Edit" at bounding box center [440, 87] width 29 height 19
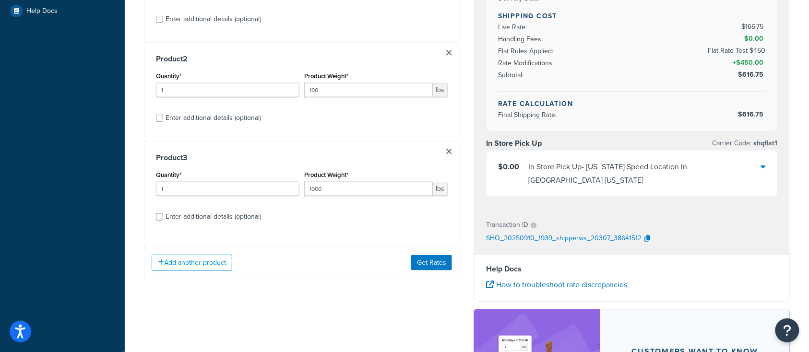
scroll to position [384, 0]
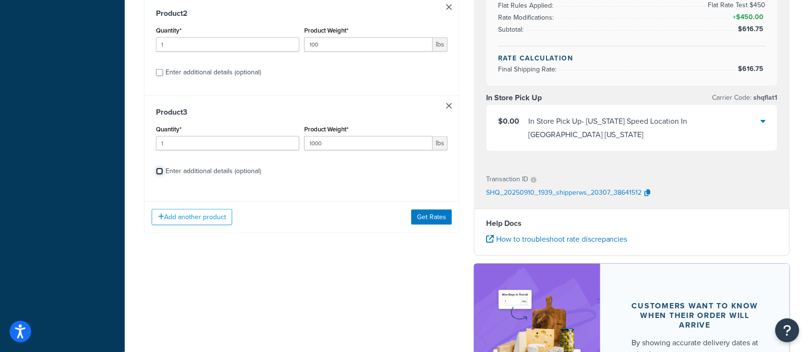
click at [156, 173] on input "Enter additional details (optional)" at bounding box center [159, 171] width 7 height 7
checkbox input "true"
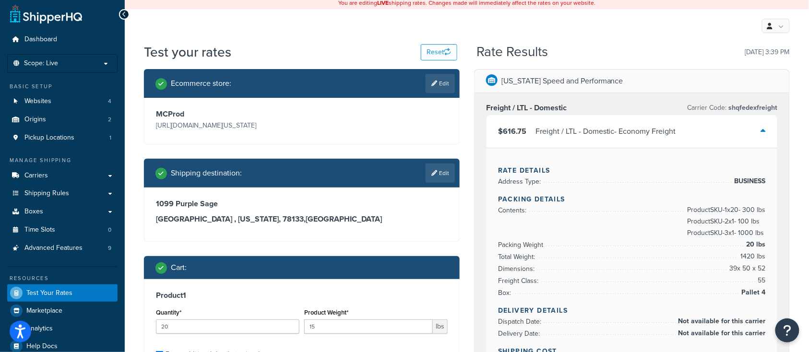
scroll to position [0, 0]
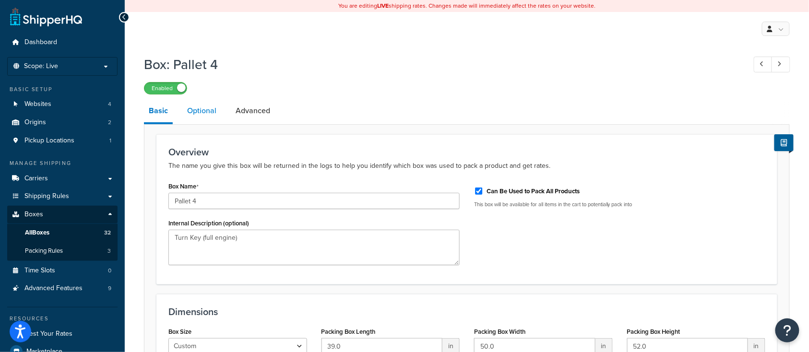
click at [204, 109] on link "Optional" at bounding box center [201, 110] width 39 height 23
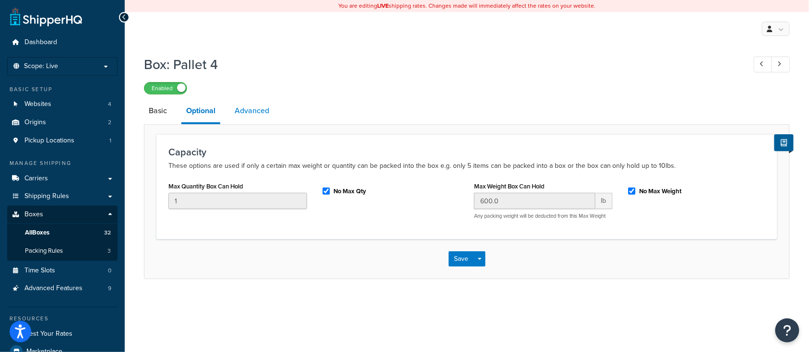
click at [256, 110] on link "Advanced" at bounding box center [252, 110] width 44 height 23
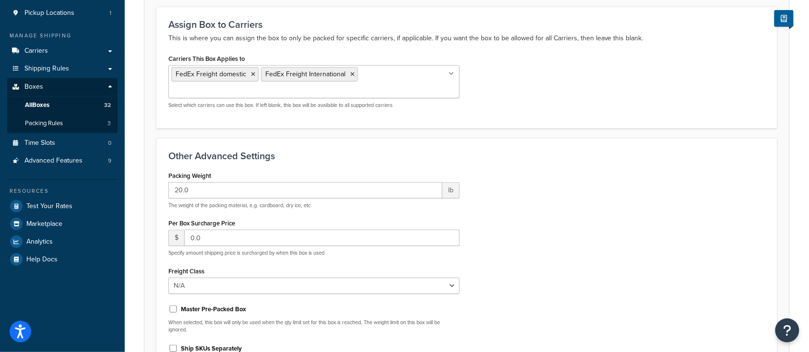
scroll to position [233, 0]
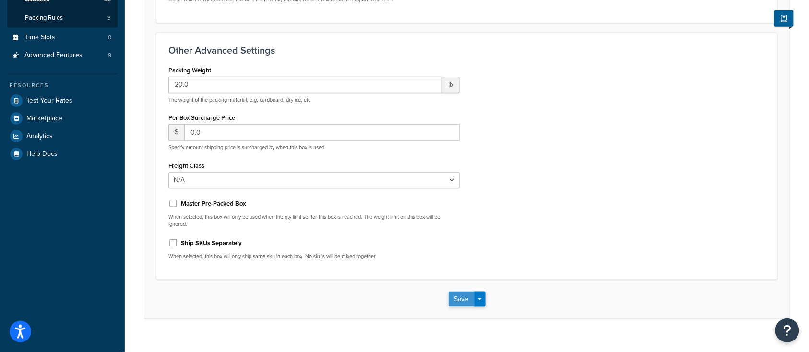
click at [457, 292] on button "Save" at bounding box center [462, 299] width 26 height 15
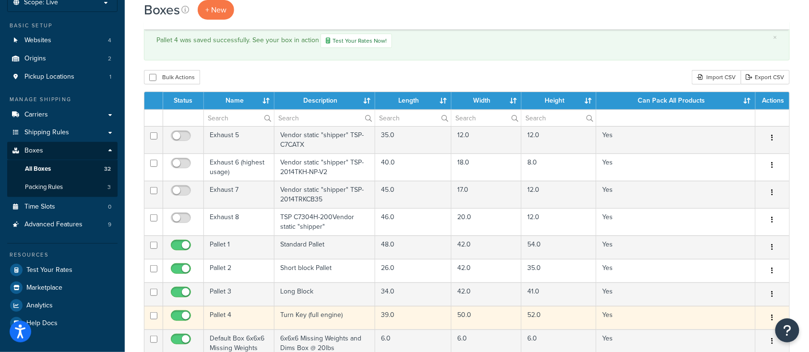
scroll to position [128, 0]
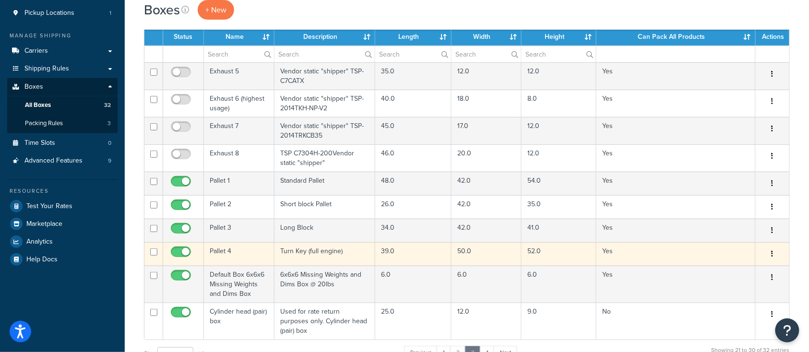
click at [248, 252] on td "Pallet 4" at bounding box center [239, 254] width 71 height 24
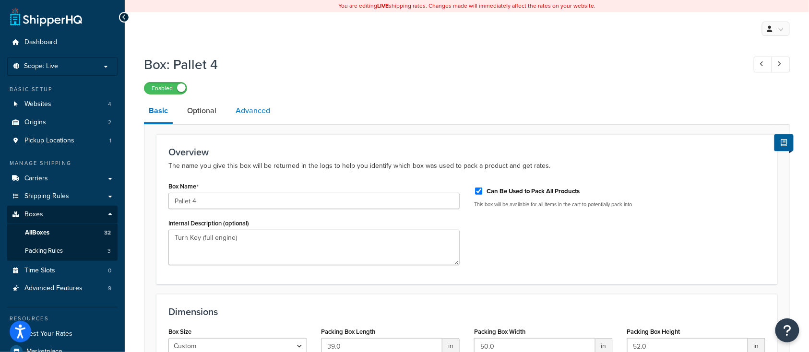
click at [257, 111] on link "Advanced" at bounding box center [253, 110] width 44 height 23
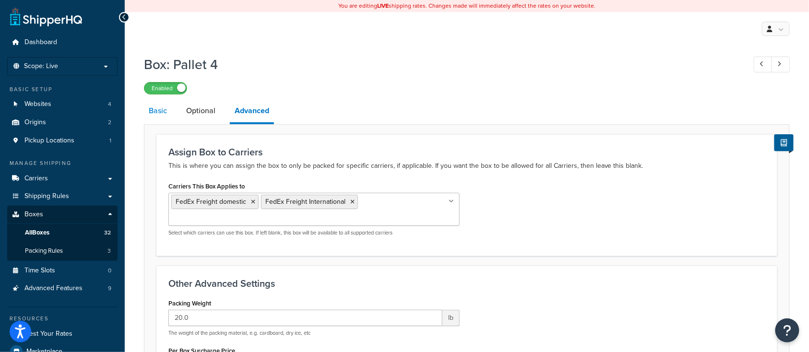
click at [158, 116] on link "Basic" at bounding box center [158, 110] width 28 height 23
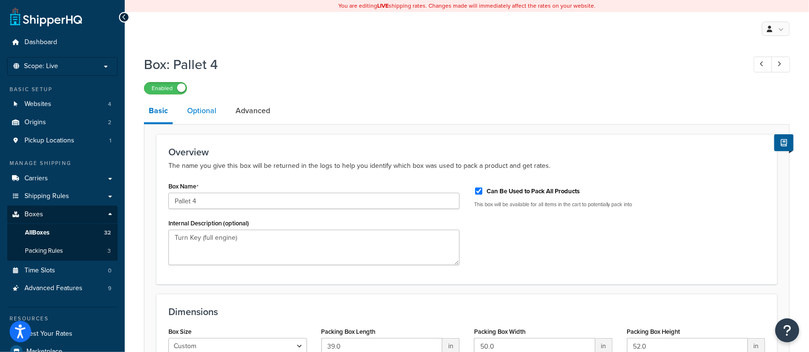
click at [211, 115] on link "Optional" at bounding box center [201, 110] width 39 height 23
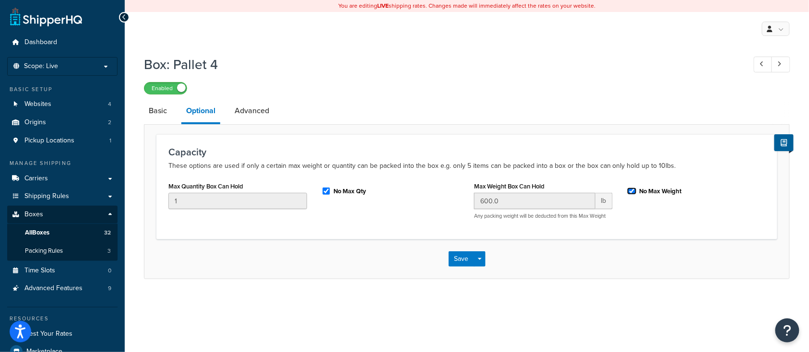
click at [632, 193] on input "No Max Weight" at bounding box center [632, 191] width 10 height 7
checkbox input "true"
click at [245, 112] on link "Advanced" at bounding box center [252, 110] width 44 height 23
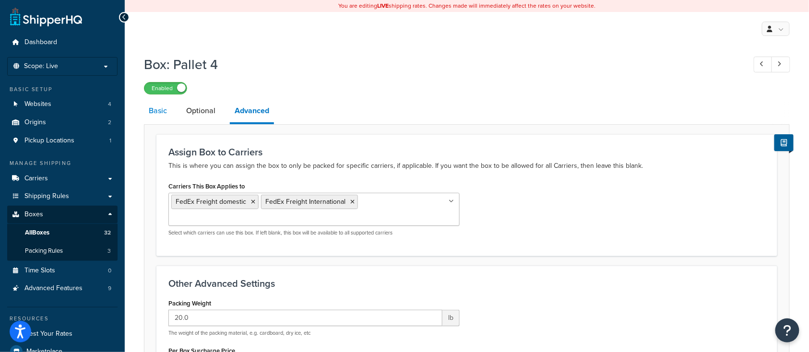
click at [151, 111] on link "Basic" at bounding box center [158, 110] width 28 height 23
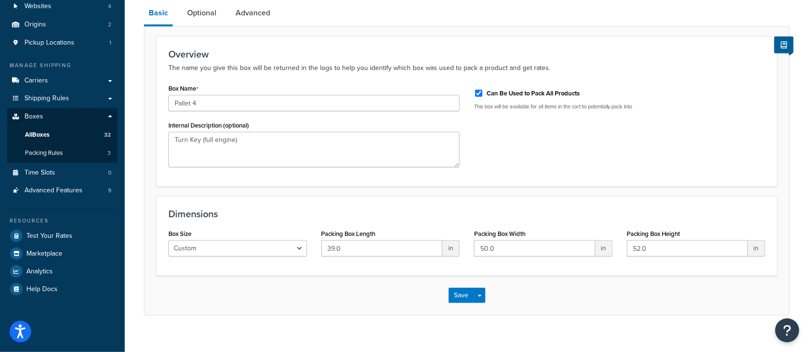
scroll to position [109, 0]
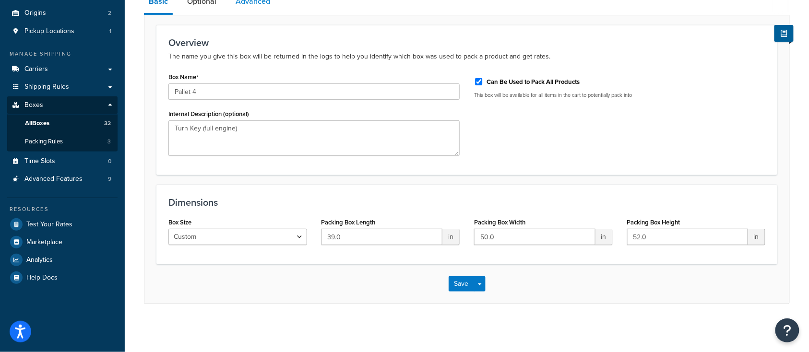
click at [252, 4] on link "Advanced" at bounding box center [253, 1] width 44 height 23
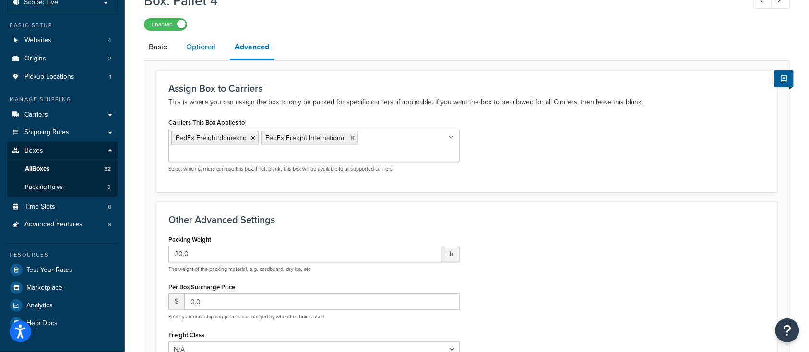
click at [196, 54] on link "Optional" at bounding box center [200, 47] width 39 height 23
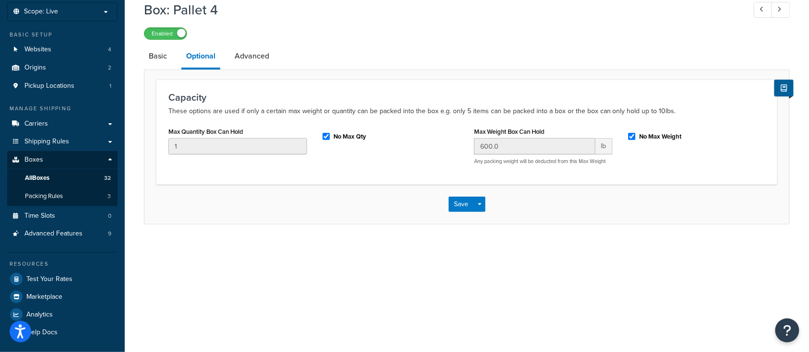
click at [636, 133] on div "No Max Weight" at bounding box center [696, 136] width 139 height 14
click at [629, 139] on input "No Max Weight" at bounding box center [632, 136] width 10 height 7
checkbox input "false"
click at [459, 205] on button "Save" at bounding box center [462, 204] width 26 height 15
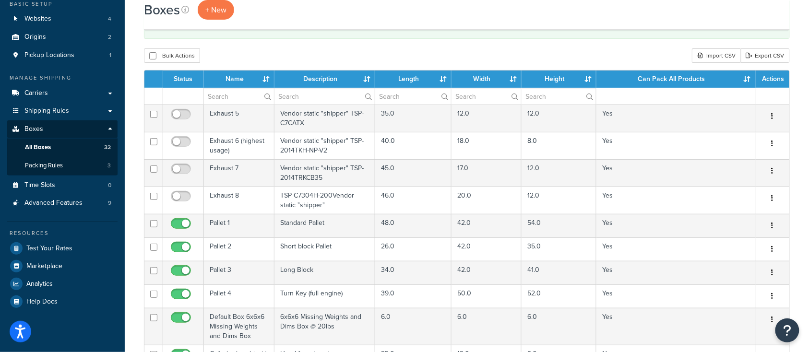
scroll to position [128, 0]
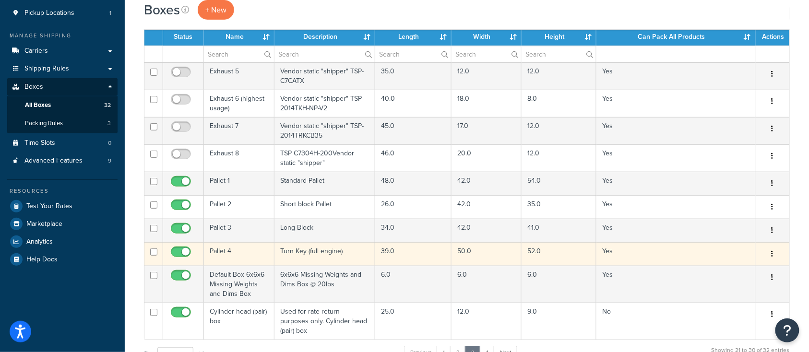
click at [349, 256] on td "Turn Key (full engine)" at bounding box center [324, 254] width 101 height 24
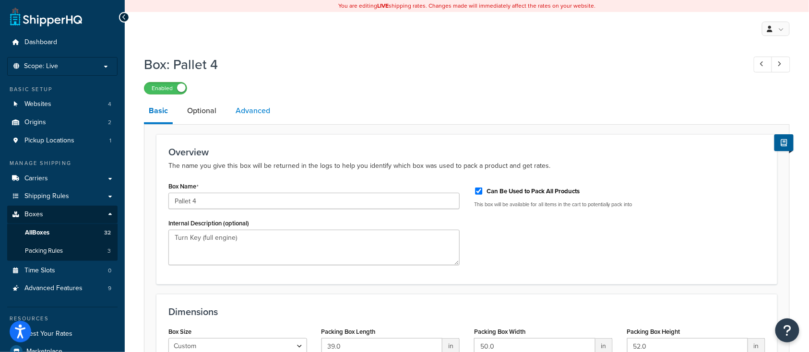
click at [253, 112] on link "Advanced" at bounding box center [253, 110] width 44 height 23
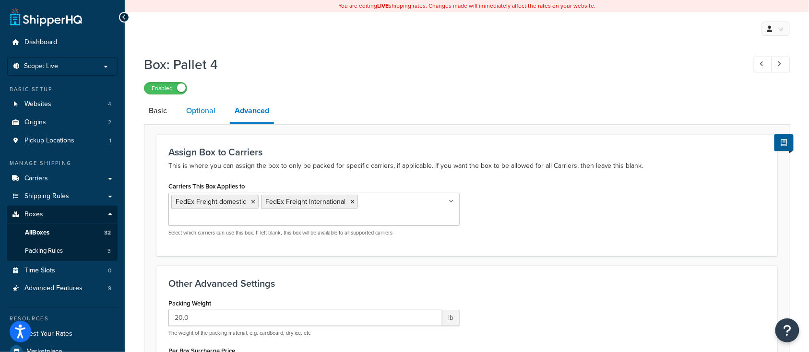
click at [207, 109] on link "Optional" at bounding box center [200, 110] width 39 height 23
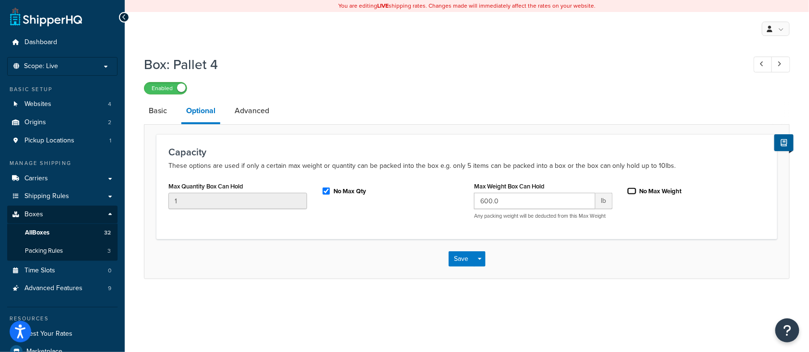
click at [633, 191] on input "No Max Weight" at bounding box center [632, 191] width 10 height 7
checkbox input "true"
drag, startPoint x: 466, startPoint y: 263, endPoint x: 457, endPoint y: 262, distance: 9.6
click at [466, 263] on button "Save" at bounding box center [462, 258] width 26 height 15
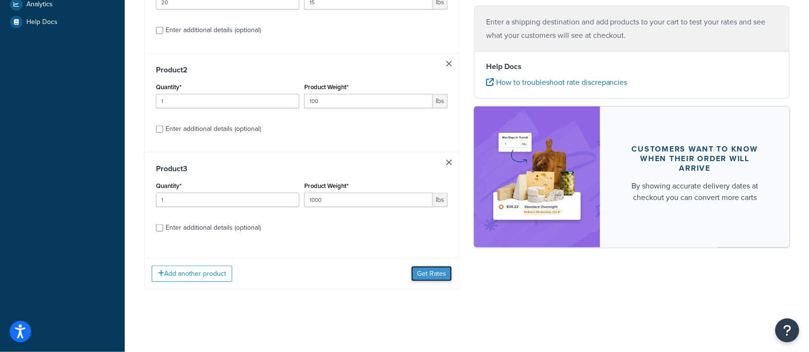
click at [438, 274] on button "Get Rates" at bounding box center [431, 273] width 41 height 15
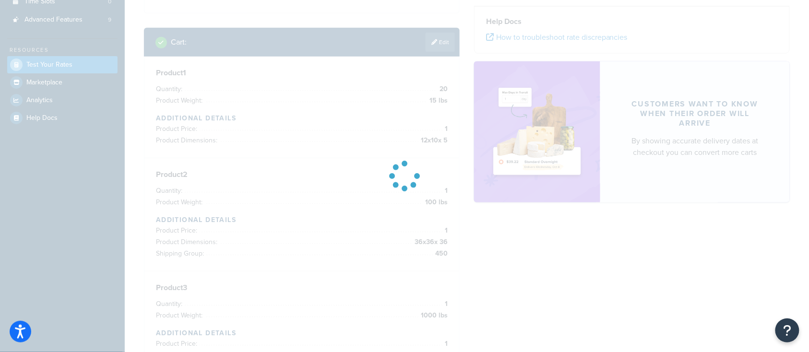
scroll to position [58, 0]
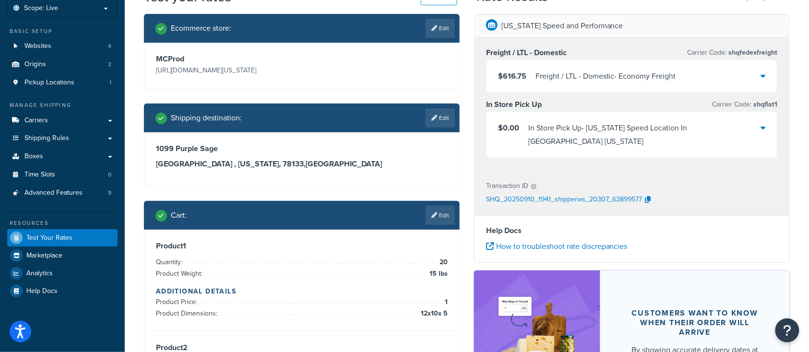
click at [668, 77] on div "Freight / LTL - Domestic - Economy Freight" at bounding box center [606, 76] width 141 height 13
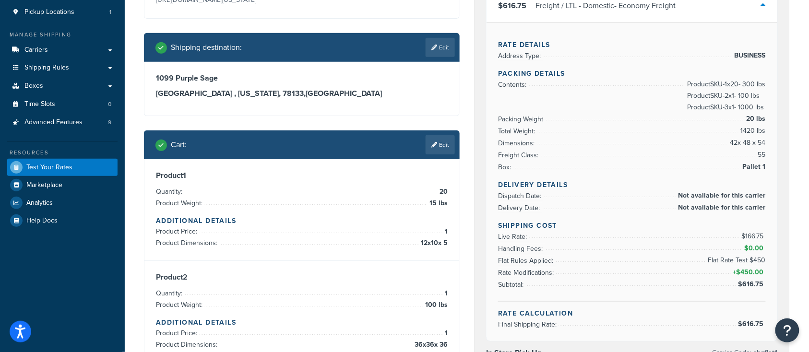
scroll to position [29, 0]
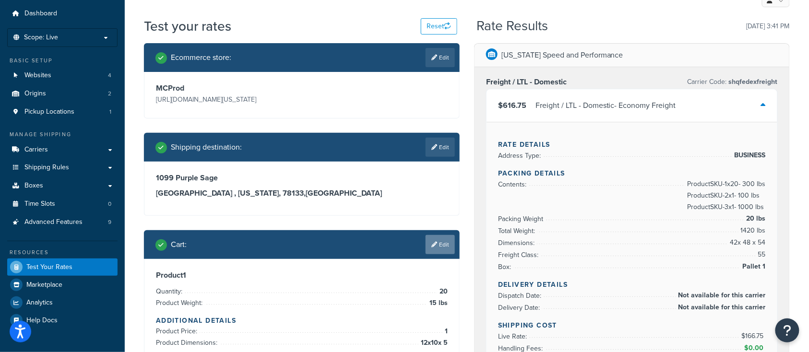
click at [444, 241] on link "Edit" at bounding box center [440, 244] width 29 height 19
click at [444, 241] on div "Cart : Edit" at bounding box center [304, 244] width 299 height 19
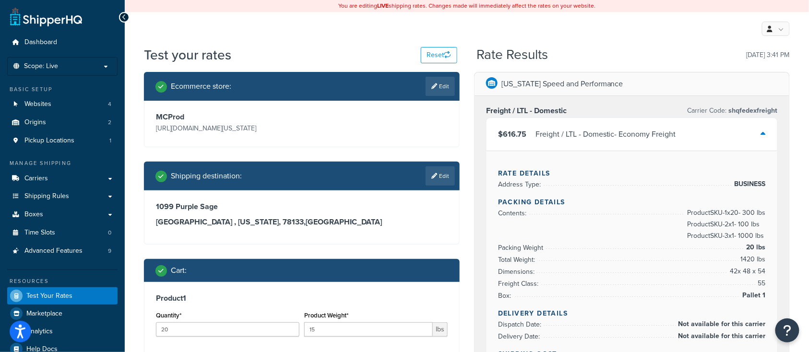
scroll to position [0, 0]
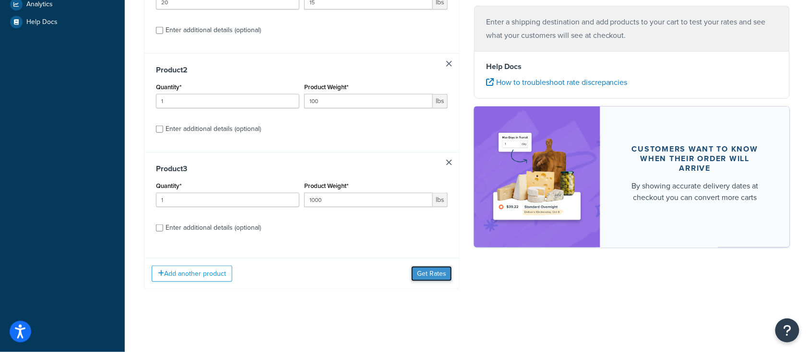
click at [425, 274] on button "Get Rates" at bounding box center [431, 273] width 41 height 15
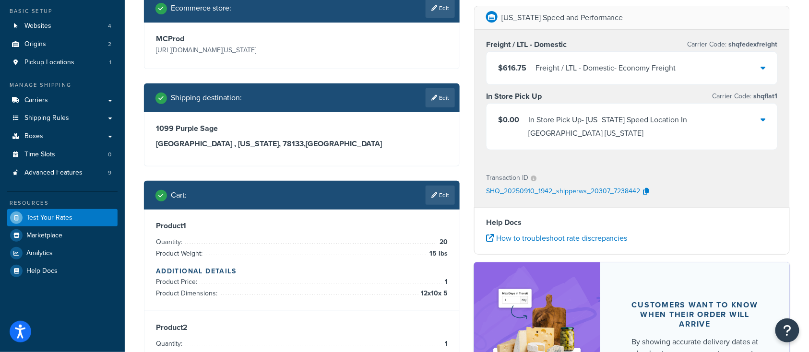
scroll to position [58, 0]
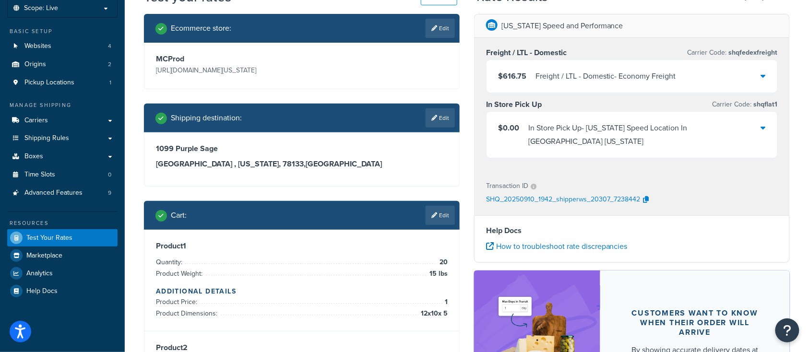
click at [668, 77] on div "Freight / LTL - Domestic - Economy Freight" at bounding box center [606, 76] width 141 height 13
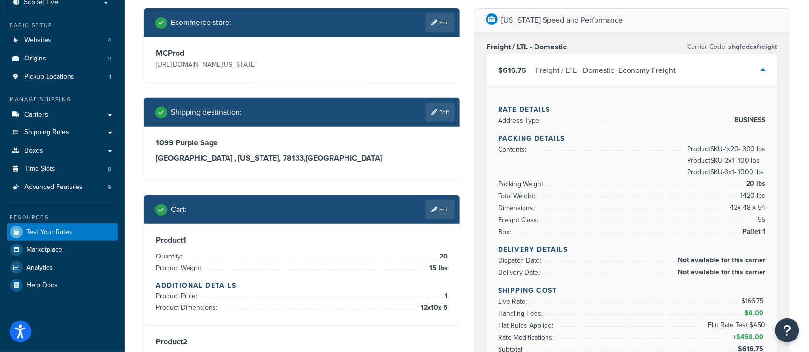
scroll to position [128, 0]
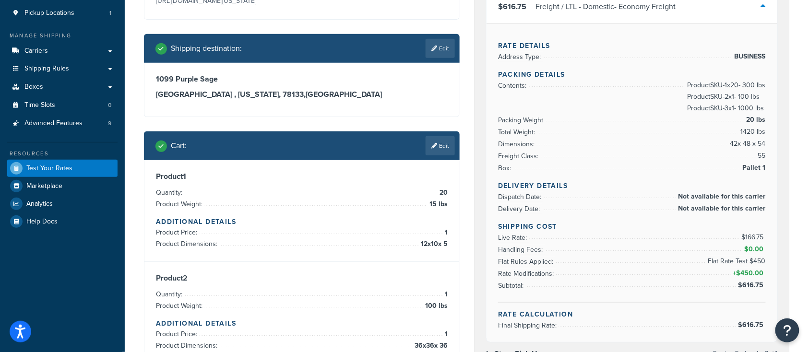
click at [303, 181] on div "Product 1 Quantity: 20 Product Weight: 15 lbs Additional Details Product Price:…" at bounding box center [302, 211] width 292 height 78
click at [390, 244] on li "Product Dimensions: 12 x 10 x 5" at bounding box center [302, 244] width 292 height 12
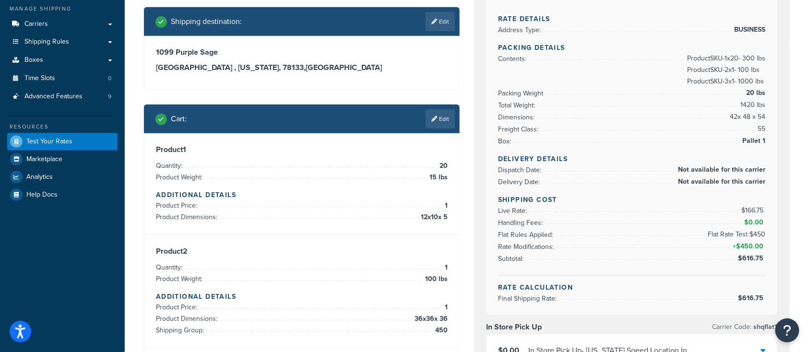
scroll to position [192, 0]
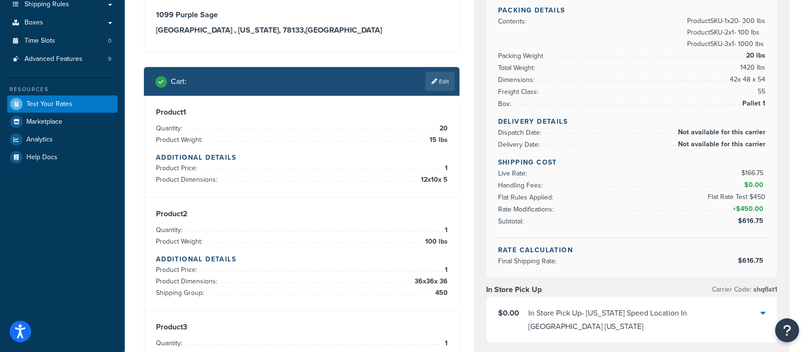
click at [169, 145] on li "Product Weight: 15 lbs" at bounding box center [302, 140] width 292 height 12
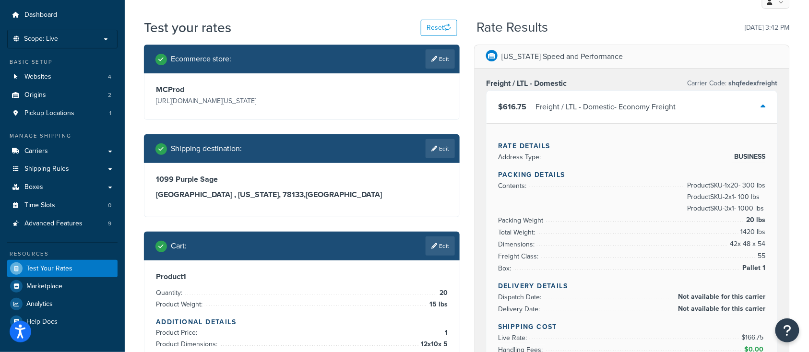
scroll to position [0, 0]
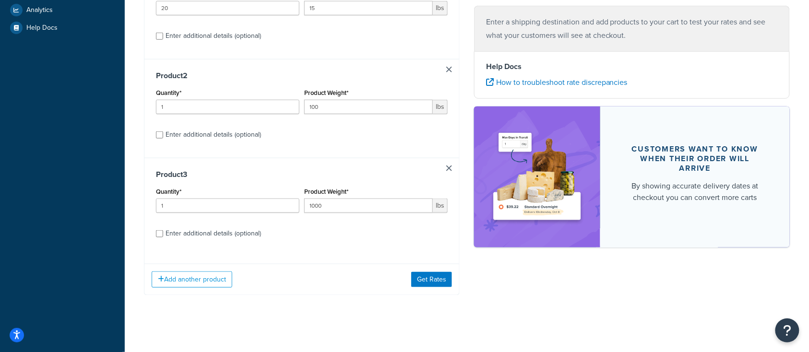
scroll to position [327, 0]
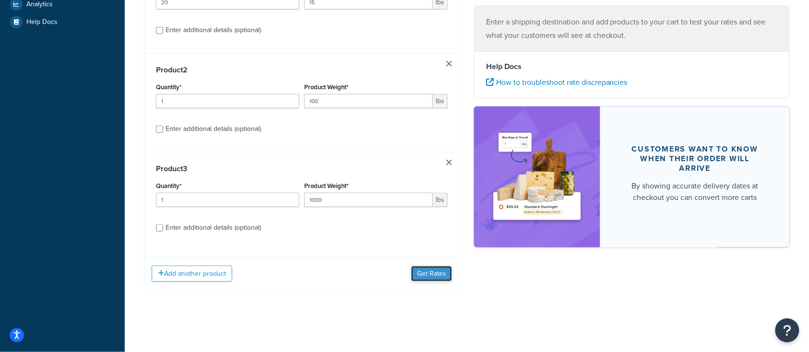
click at [425, 277] on button "Get Rates" at bounding box center [431, 273] width 41 height 15
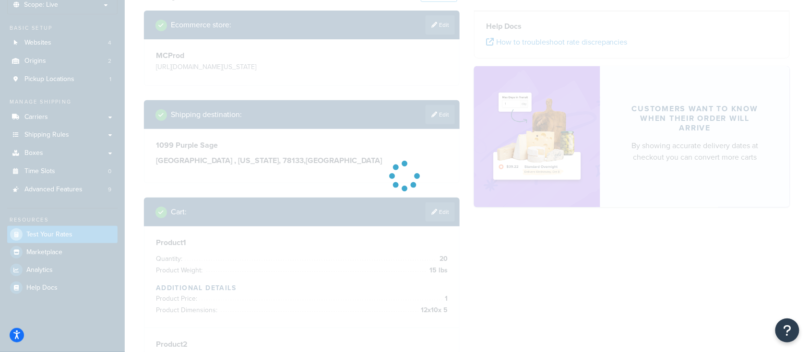
scroll to position [0, 0]
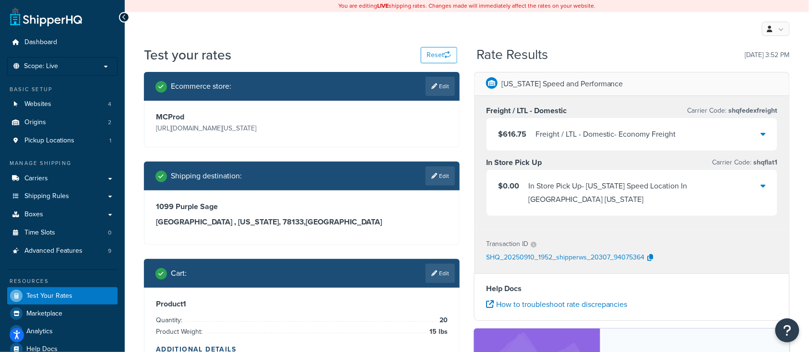
click at [709, 138] on div "$616.75 Freight / LTL - Domestic - Economy Freight" at bounding box center [632, 134] width 291 height 33
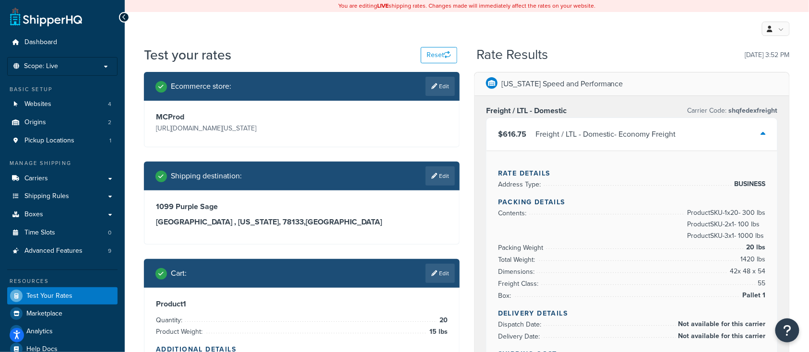
click at [306, 40] on div "My Profile Billing Global Settings Contact Us Logout" at bounding box center [467, 29] width 684 height 34
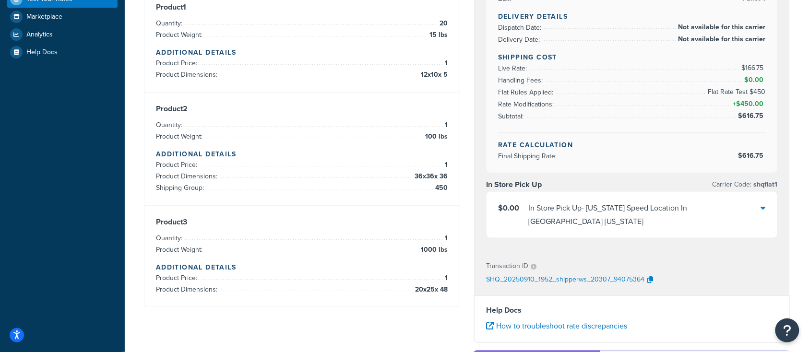
scroll to position [64, 0]
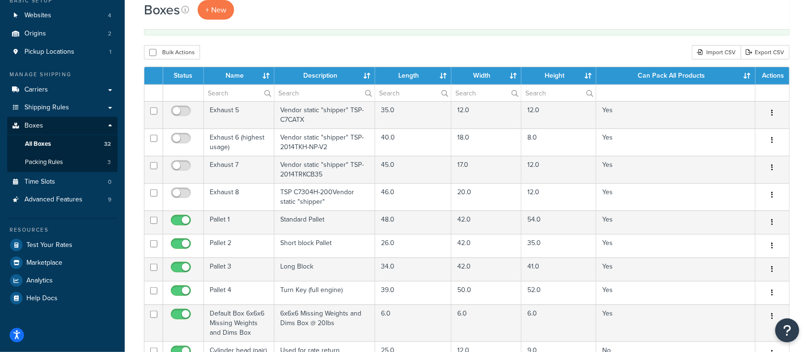
scroll to position [128, 0]
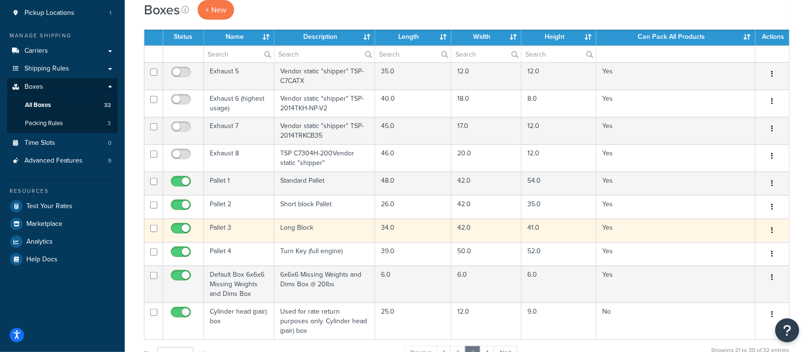
click at [252, 231] on td "Pallet 3" at bounding box center [239, 231] width 71 height 24
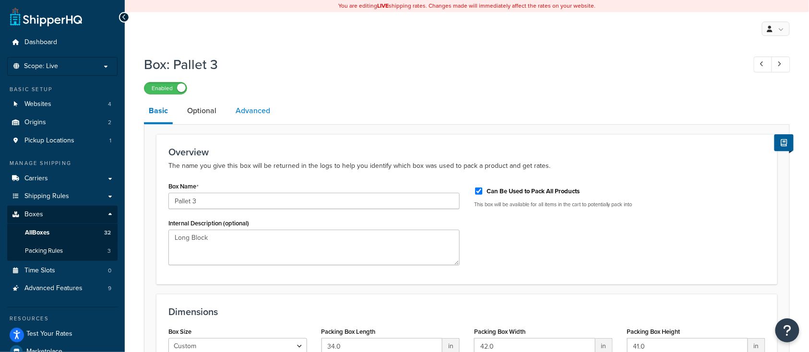
click at [250, 115] on link "Advanced" at bounding box center [253, 110] width 44 height 23
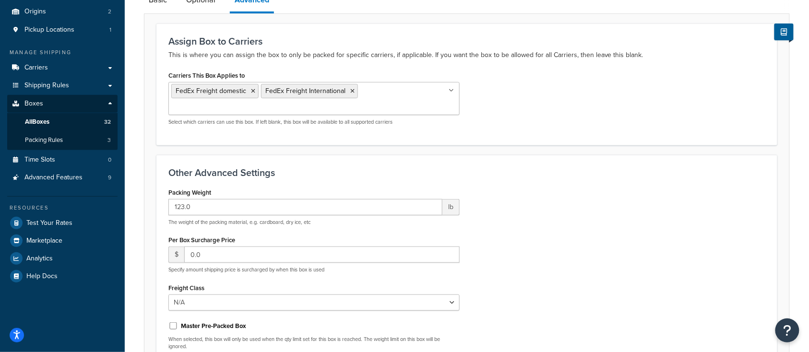
scroll to position [192, 0]
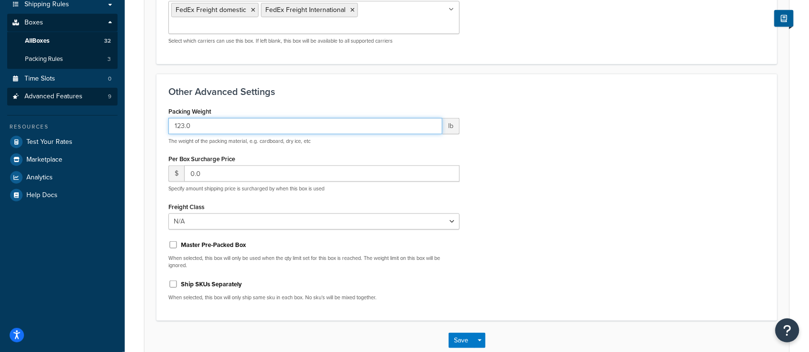
drag, startPoint x: 230, startPoint y: 109, endPoint x: 42, endPoint y: 95, distance: 188.1
click at [44, 95] on div "Dashboard Scope: Live Basic Setup Websites 4 Origins 2 Pickup Locations 1 Manag…" at bounding box center [404, 108] width 809 height 601
type input "20"
click at [455, 333] on button "Save" at bounding box center [462, 340] width 26 height 15
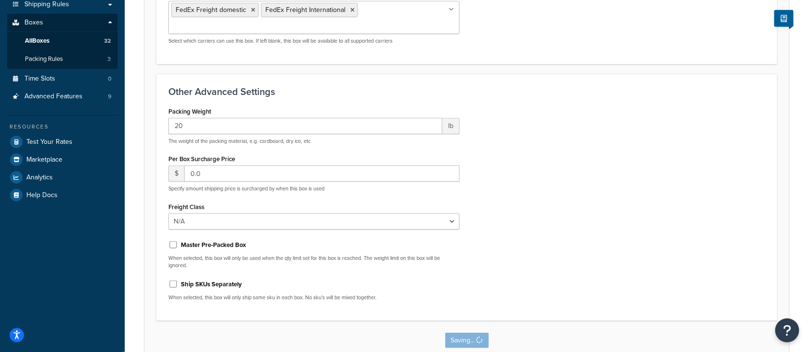
scroll to position [0, 0]
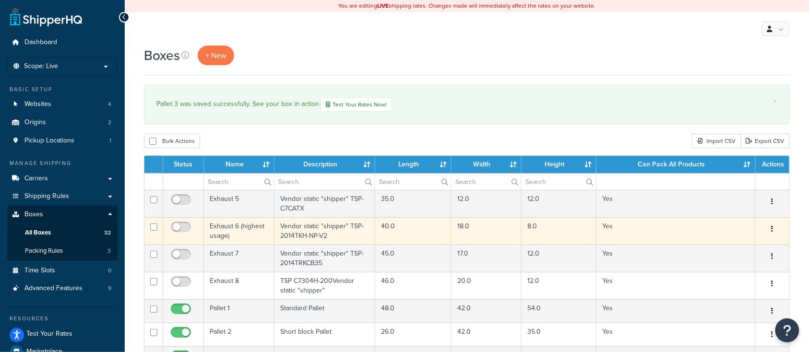
scroll to position [128, 0]
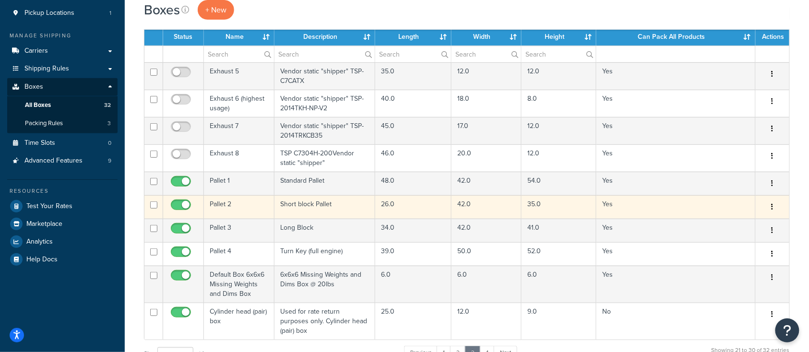
click at [227, 205] on td "Pallet 2" at bounding box center [239, 207] width 71 height 24
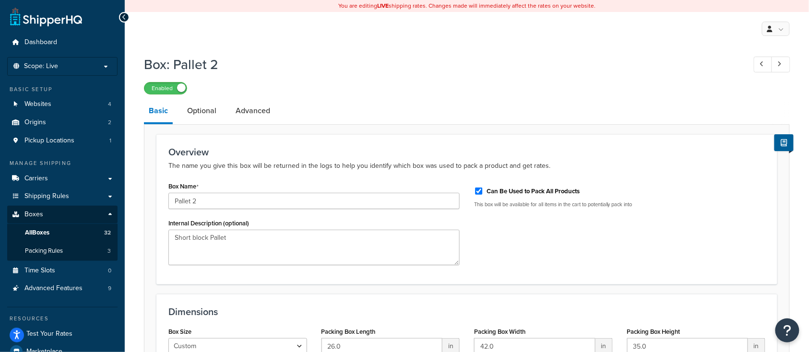
scroll to position [109, 0]
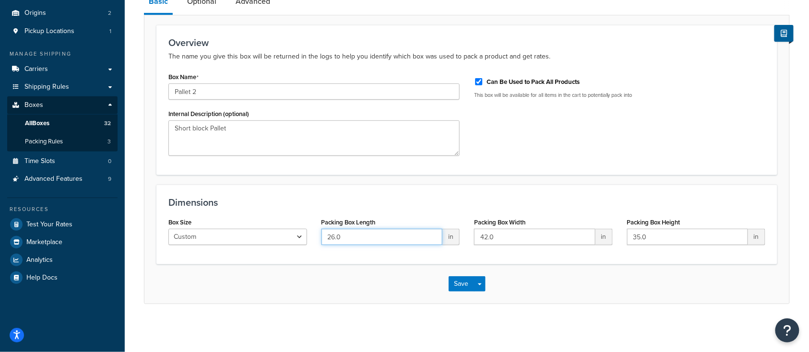
click at [428, 236] on input "26.0" at bounding box center [382, 237] width 121 height 16
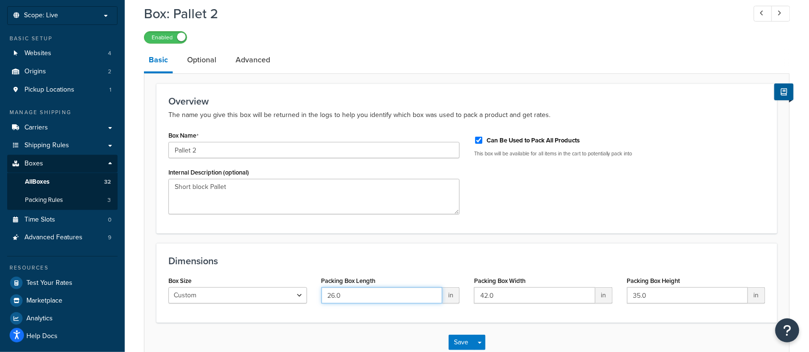
scroll to position [0, 0]
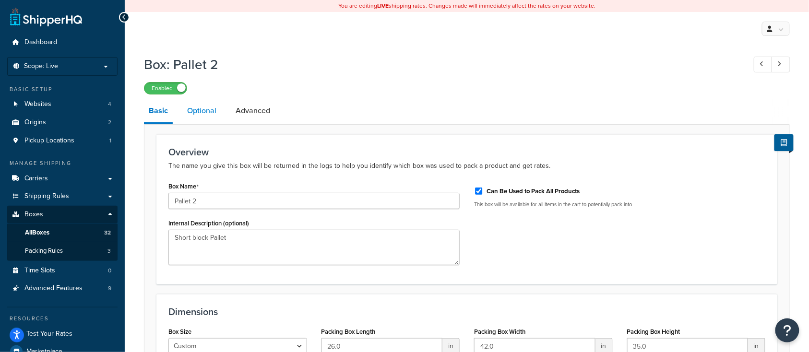
click at [203, 112] on link "Optional" at bounding box center [201, 110] width 39 height 23
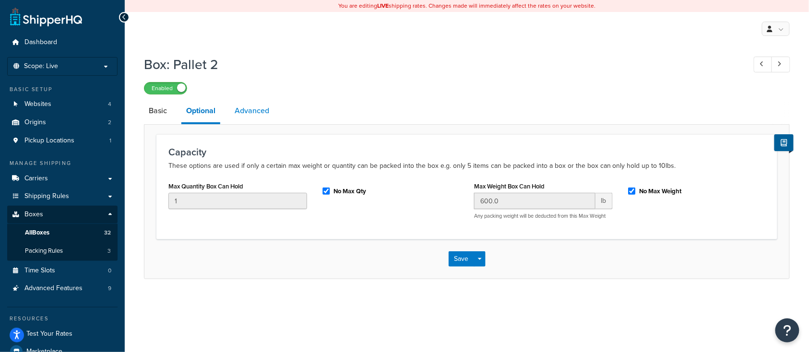
click at [253, 109] on link "Advanced" at bounding box center [252, 110] width 44 height 23
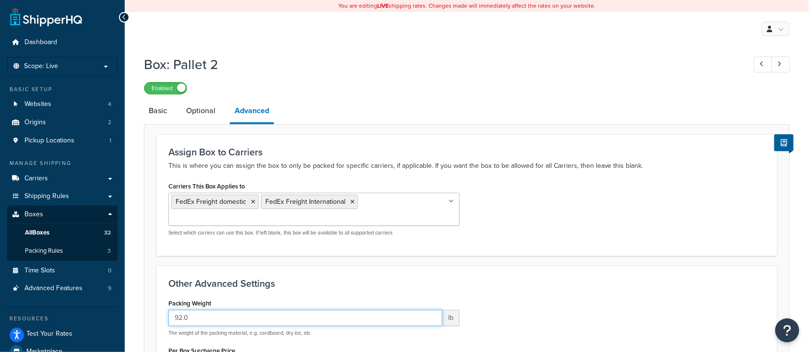
drag, startPoint x: 194, startPoint y: 299, endPoint x: 125, endPoint y: 298, distance: 69.1
click at [127, 298] on div "Box: Pallet 2 Enabled Basic Optional Advanced Assign Box to Carriers This is wh…" at bounding box center [467, 313] width 684 height 526
type input "20"
click at [430, 154] on h3 "Assign Box to Carriers" at bounding box center [466, 152] width 597 height 11
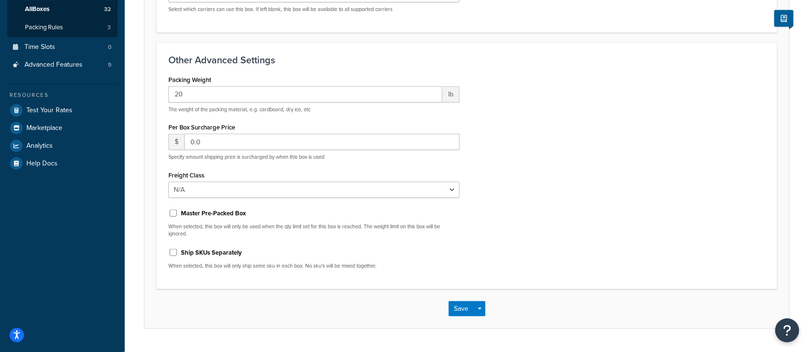
scroll to position [233, 0]
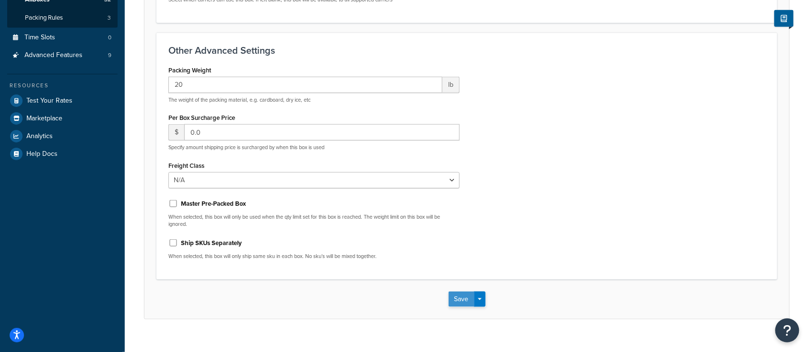
click at [455, 292] on button "Save" at bounding box center [462, 299] width 26 height 15
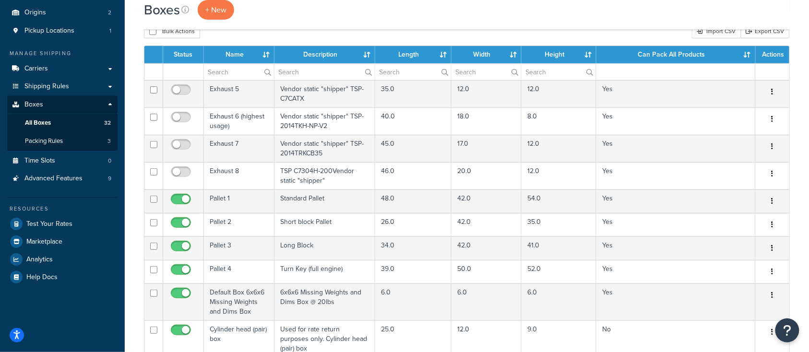
scroll to position [192, 0]
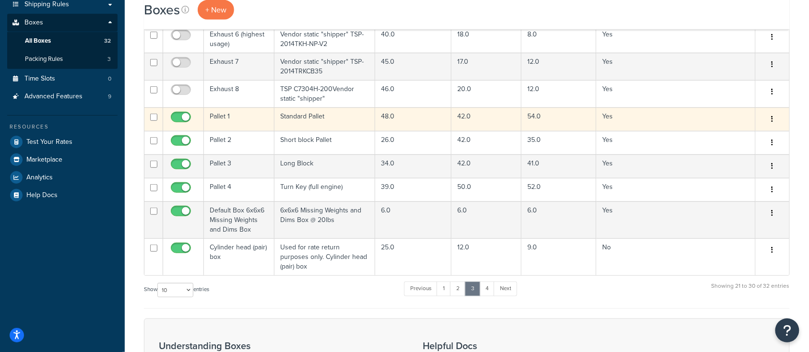
click at [221, 114] on td "Pallet 1" at bounding box center [239, 119] width 71 height 24
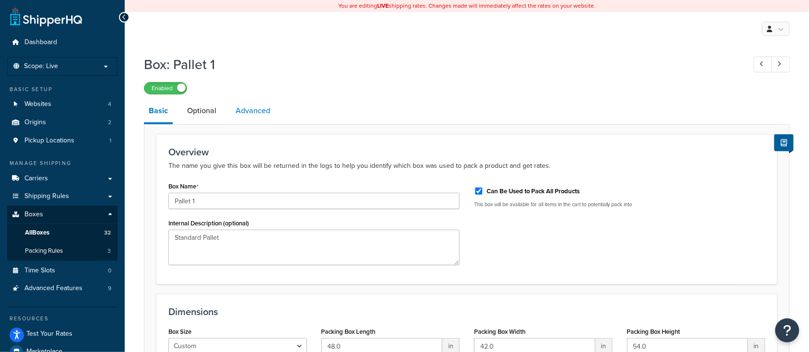
click at [255, 117] on link "Advanced" at bounding box center [253, 110] width 44 height 23
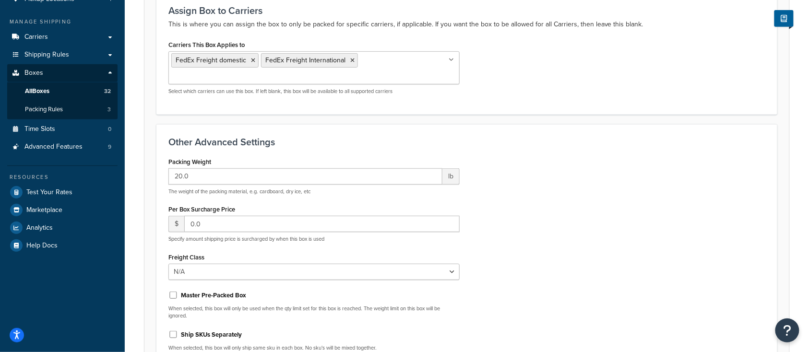
scroll to position [106, 0]
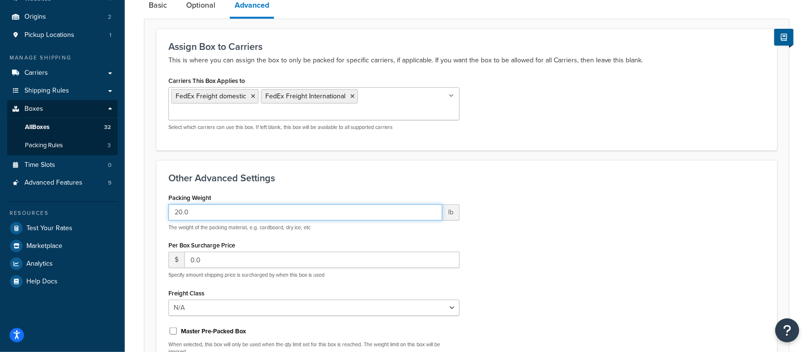
drag, startPoint x: 196, startPoint y: 196, endPoint x: 128, endPoint y: 190, distance: 68.4
click at [128, 190] on div "Box: Pallet 1 Enabled Basic Optional Advanced Assign Box to Carriers This is wh…" at bounding box center [467, 208] width 684 height 526
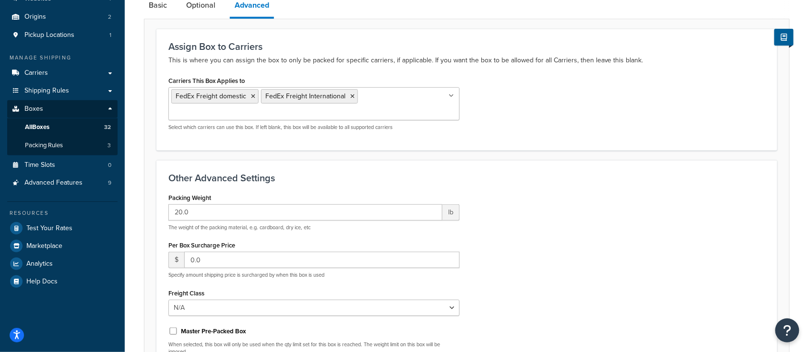
click at [495, 222] on div "Packing Weight 20.0 lb The weight of the packing material, e.g. cardboard, dry …" at bounding box center [466, 293] width 611 height 204
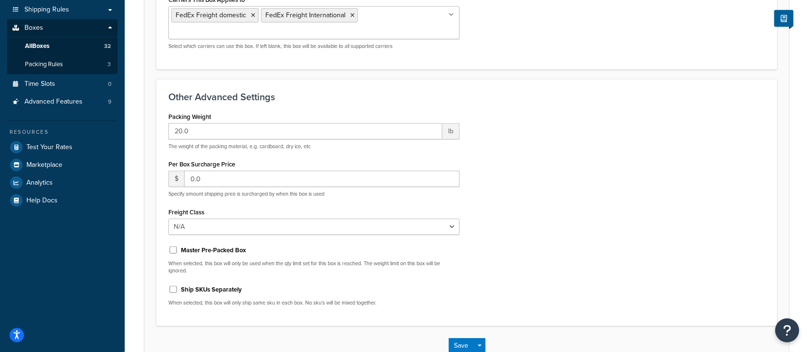
scroll to position [233, 0]
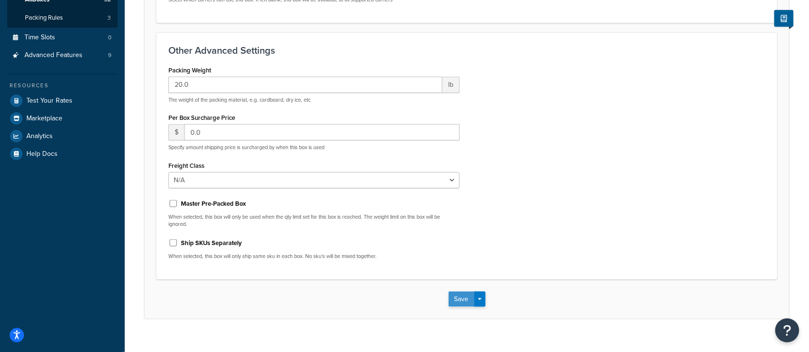
click at [462, 292] on button "Save" at bounding box center [462, 299] width 26 height 15
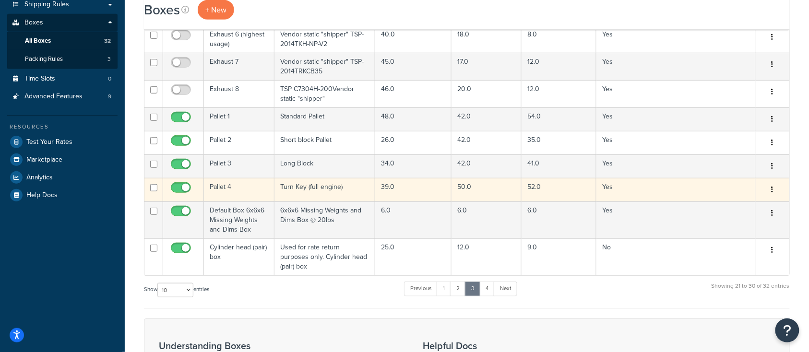
click at [247, 186] on td "Pallet 4" at bounding box center [239, 190] width 71 height 24
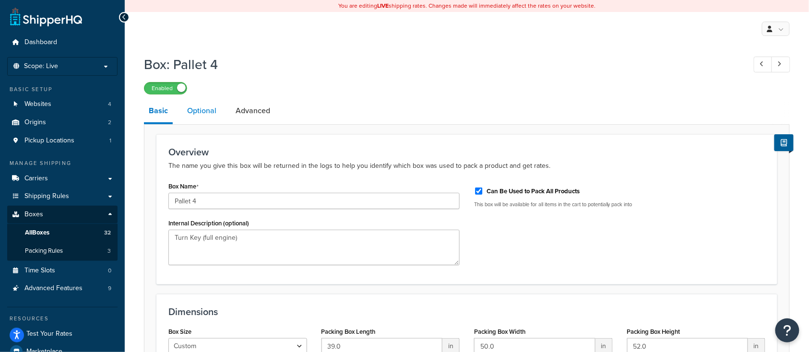
click at [209, 113] on link "Optional" at bounding box center [201, 110] width 39 height 23
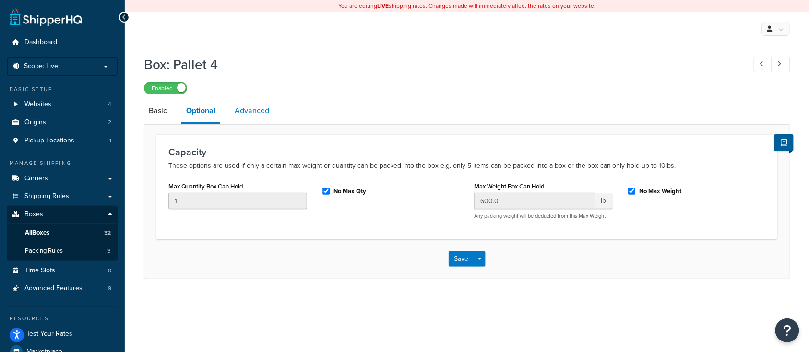
click at [253, 121] on link "Advanced" at bounding box center [252, 110] width 44 height 23
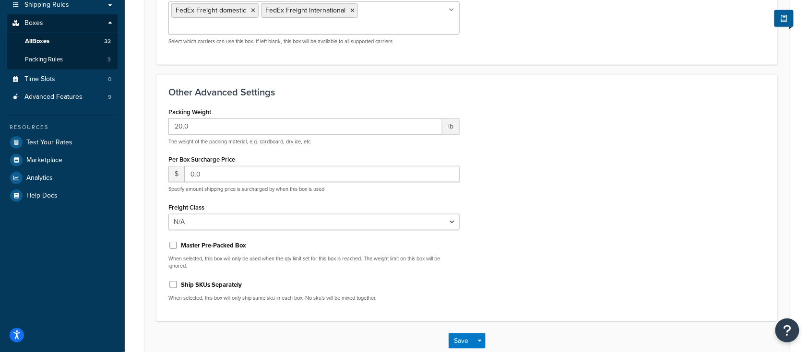
scroll to position [192, 0]
click at [466, 333] on button "Save" at bounding box center [462, 340] width 26 height 15
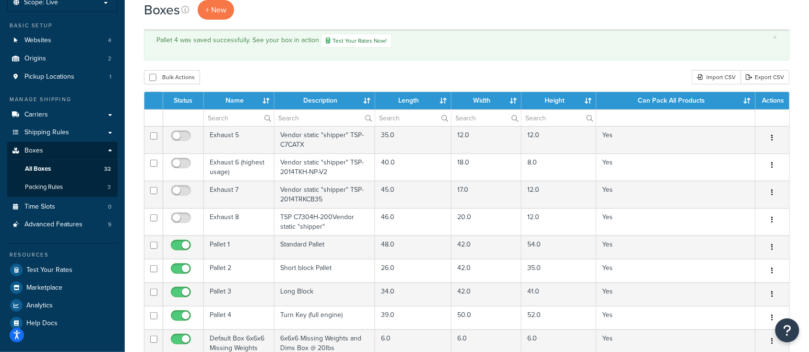
scroll to position [320, 0]
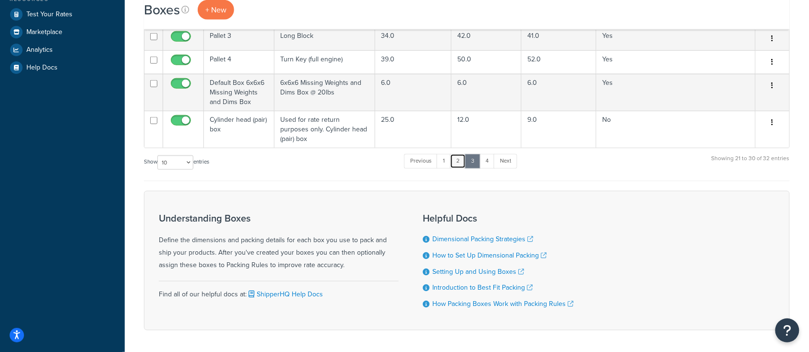
click at [459, 154] on link "2" at bounding box center [458, 161] width 16 height 14
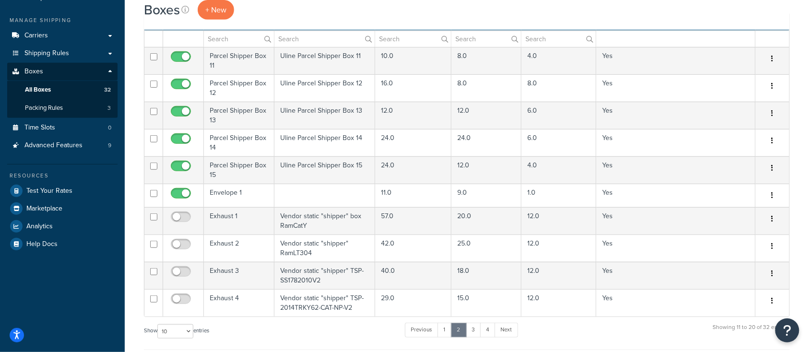
scroll to position [256, 0]
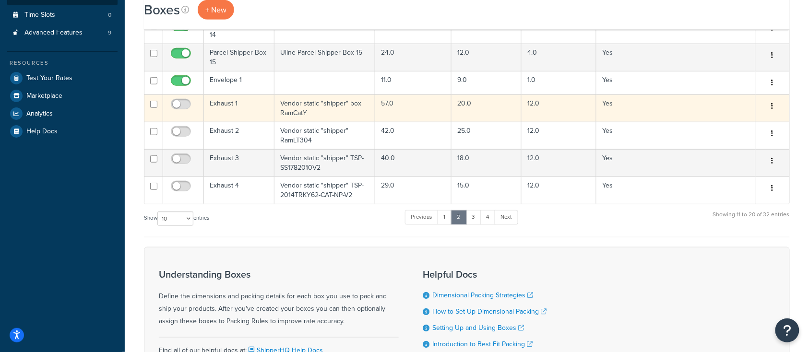
click at [768, 107] on button "button" at bounding box center [772, 106] width 13 height 15
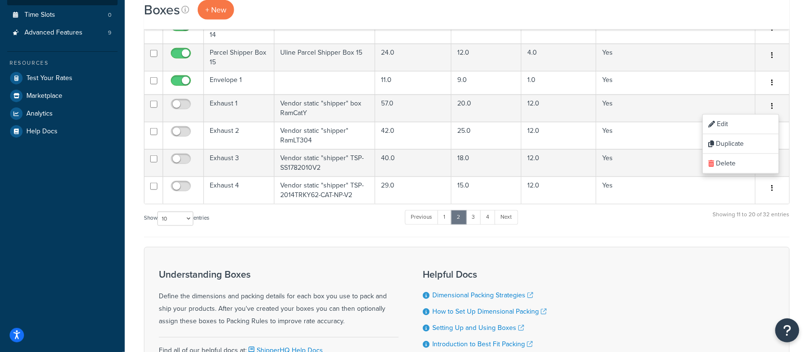
click at [243, 225] on div "Show 10 15 25 50 100 1000 entries Previous 1 2 3 4 Next Showing 11 to 20 of 32 …" at bounding box center [467, 223] width 646 height 28
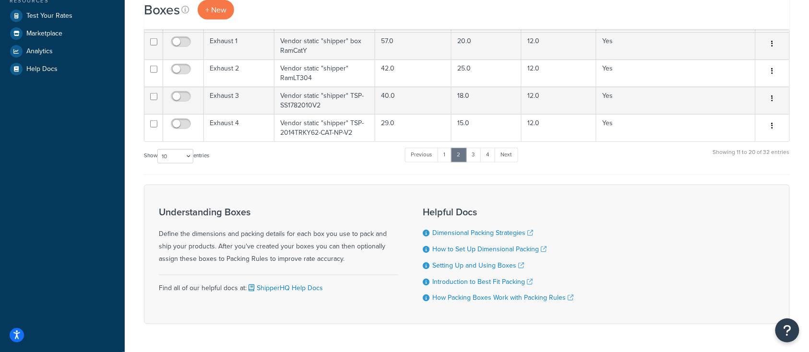
scroll to position [320, 0]
click at [476, 156] on link "3" at bounding box center [473, 153] width 15 height 14
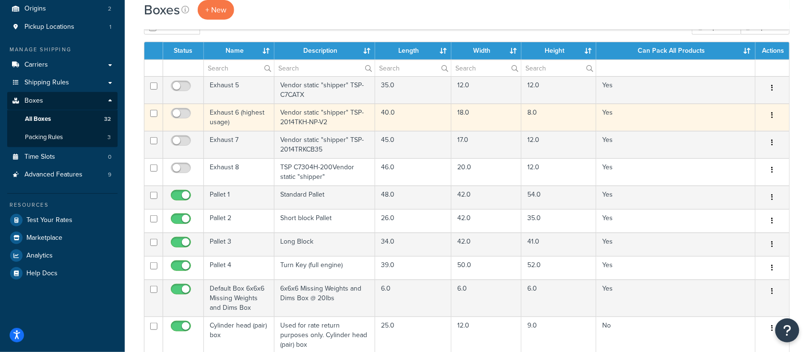
scroll to position [256, 0]
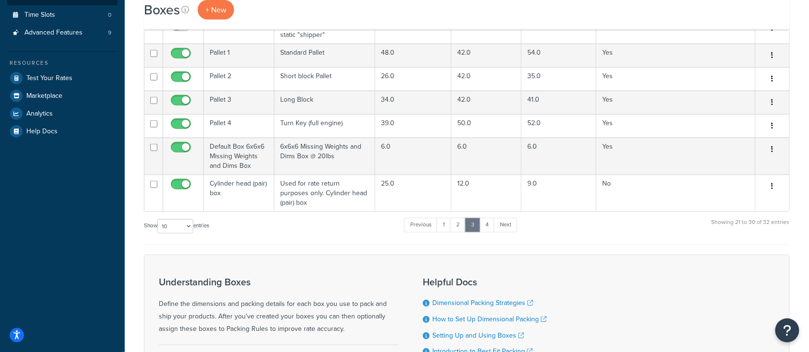
click at [271, 239] on form "Status Name Description Length Width Height Can Pack All Products Actions Exhau…" at bounding box center [467, 147] width 646 height 495
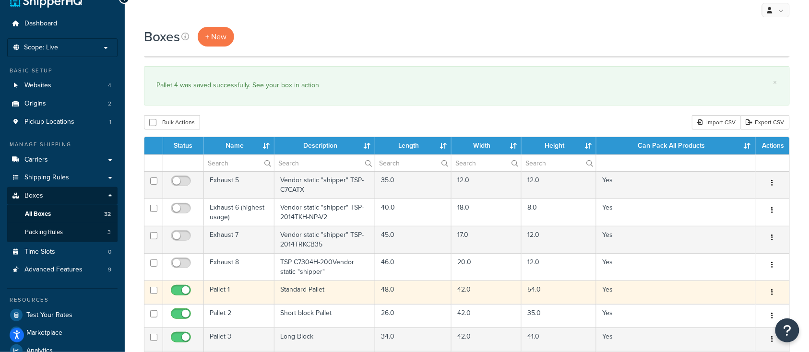
scroll to position [0, 0]
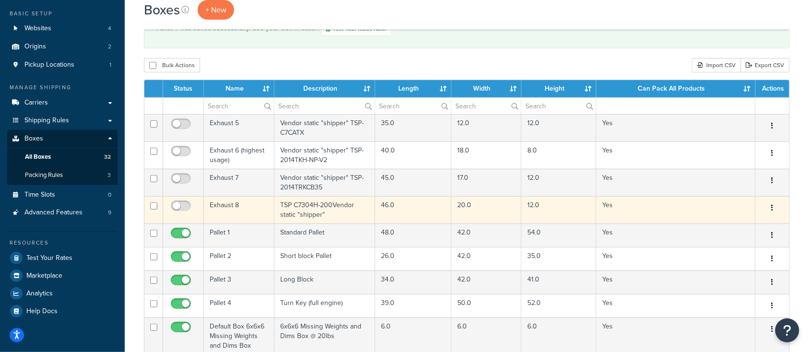
scroll to position [64, 0]
